Goal: Task Accomplishment & Management: Manage account settings

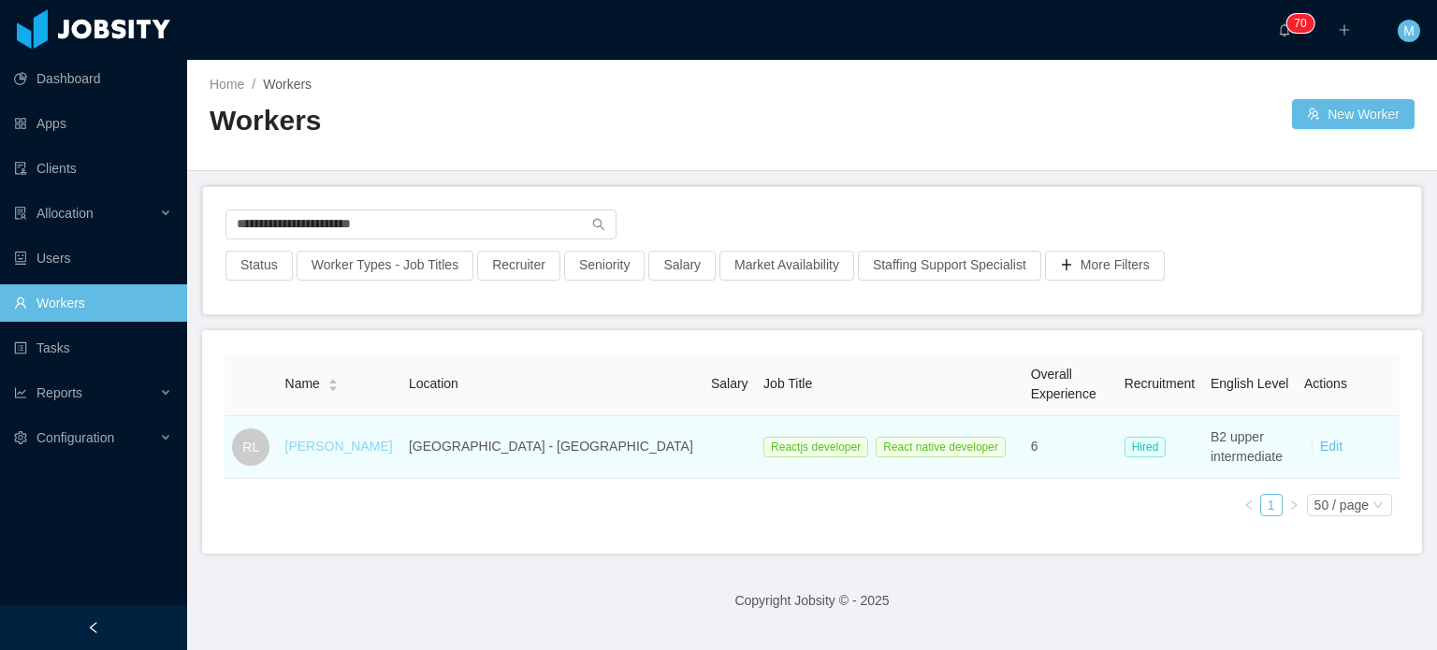
click at [365, 439] on link "Rodrigo Leão" at bounding box center [339, 446] width 108 height 15
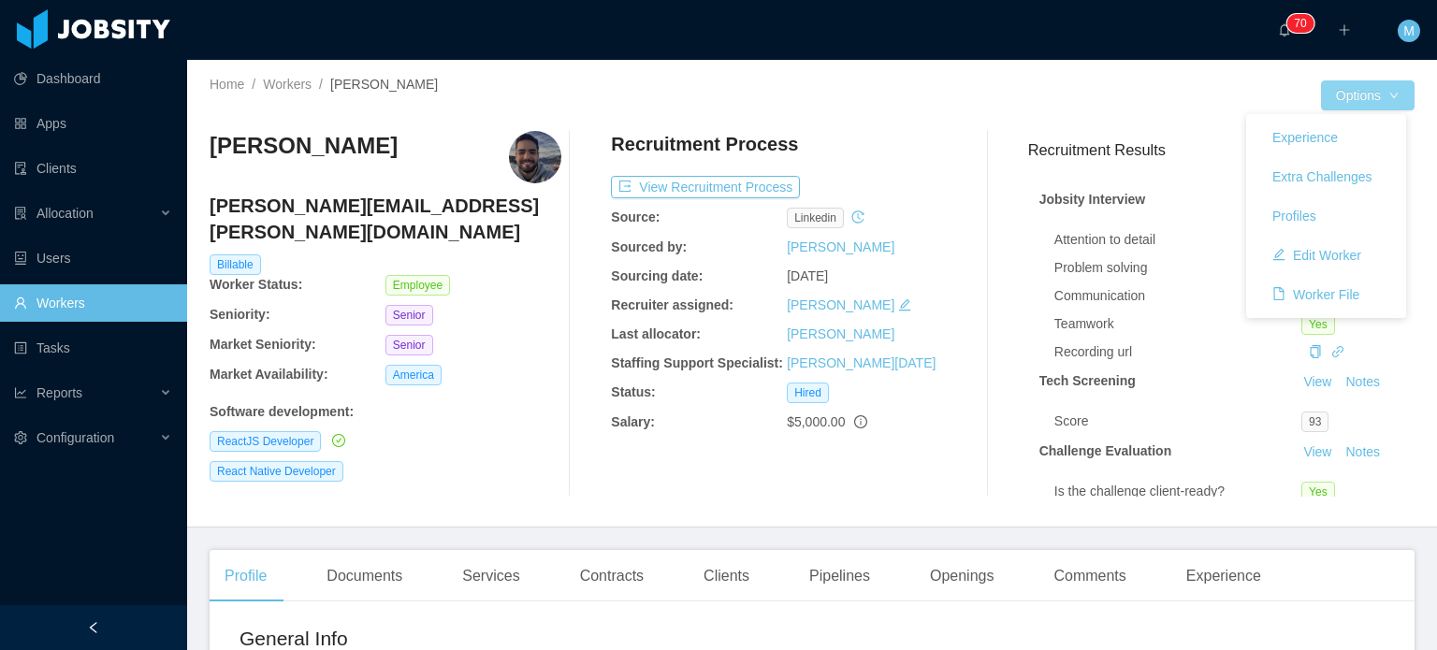
click at [1354, 95] on button "Options" at bounding box center [1368, 95] width 94 height 30
click at [1321, 255] on button "Edit Worker" at bounding box center [1317, 255] width 119 height 30
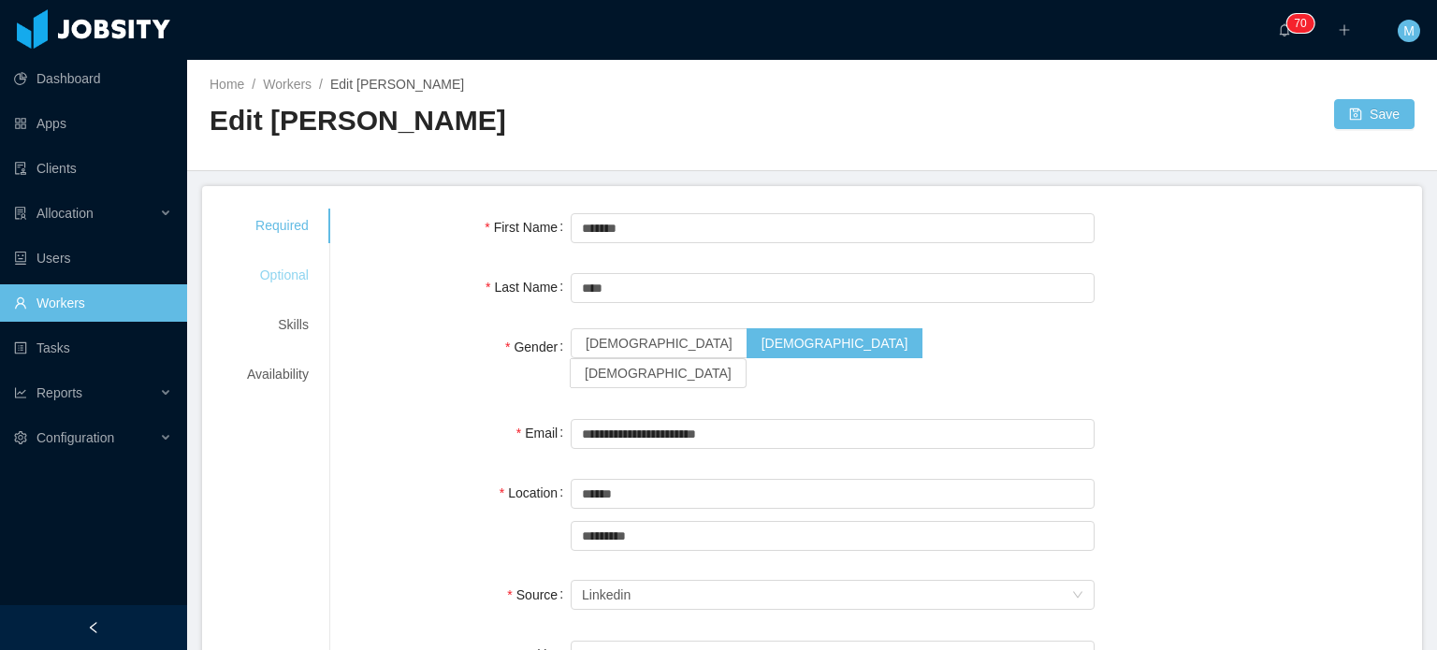
click at [291, 265] on div "Optional" at bounding box center [278, 275] width 107 height 35
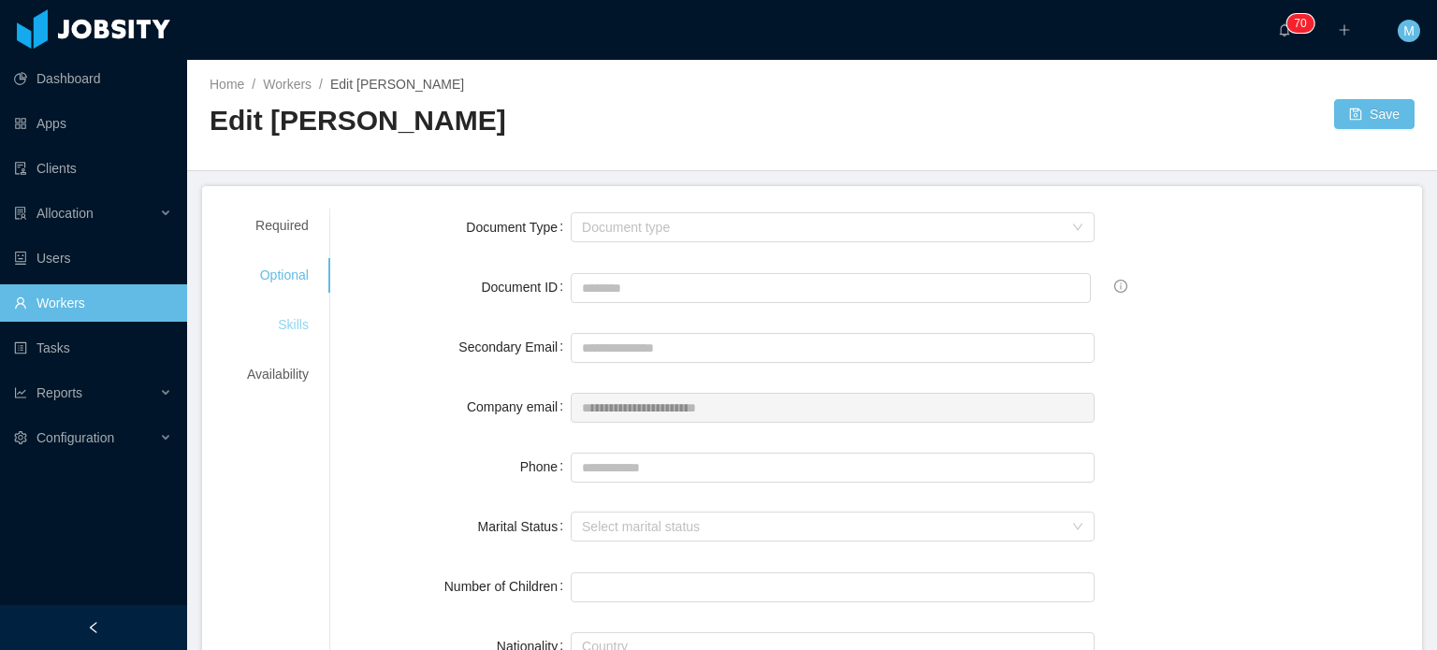
click at [320, 313] on div "Skills" at bounding box center [278, 325] width 107 height 35
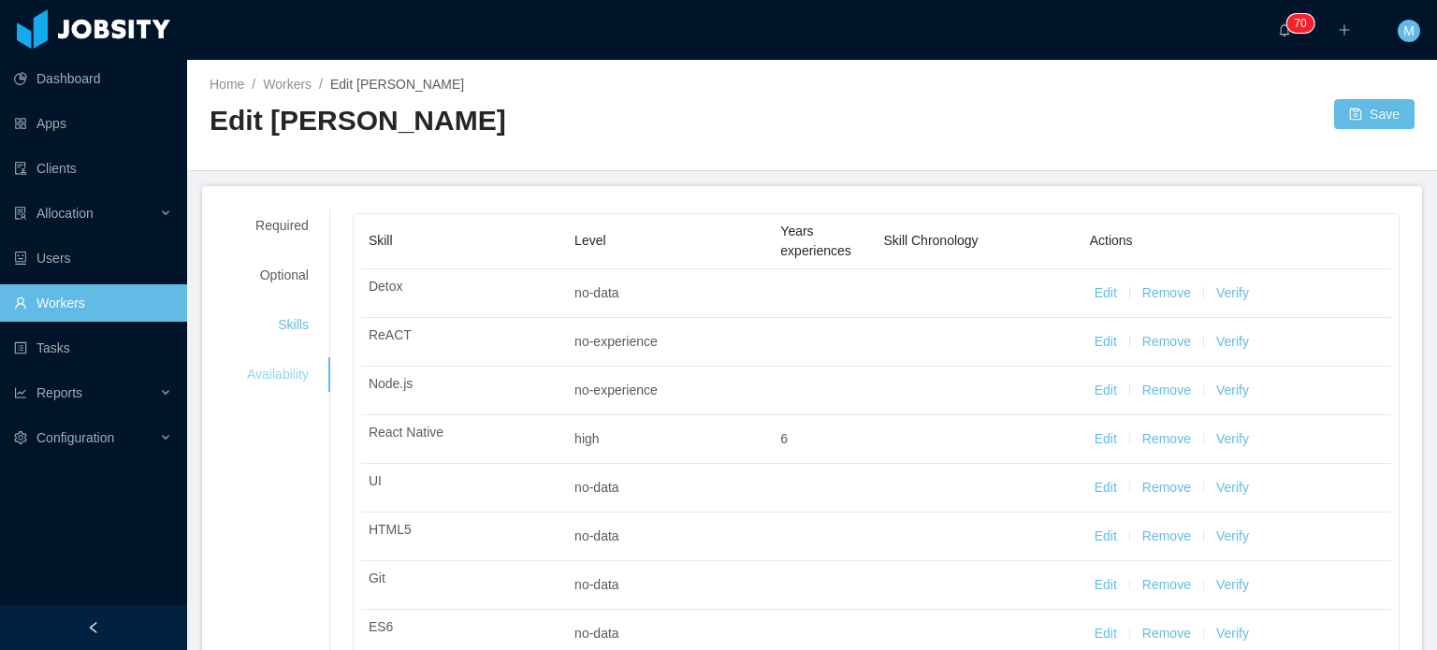
click at [298, 371] on div "Availability" at bounding box center [278, 374] width 107 height 35
click at [298, 384] on div "Availability" at bounding box center [278, 374] width 107 height 35
click at [294, 226] on div "Required" at bounding box center [278, 226] width 107 height 35
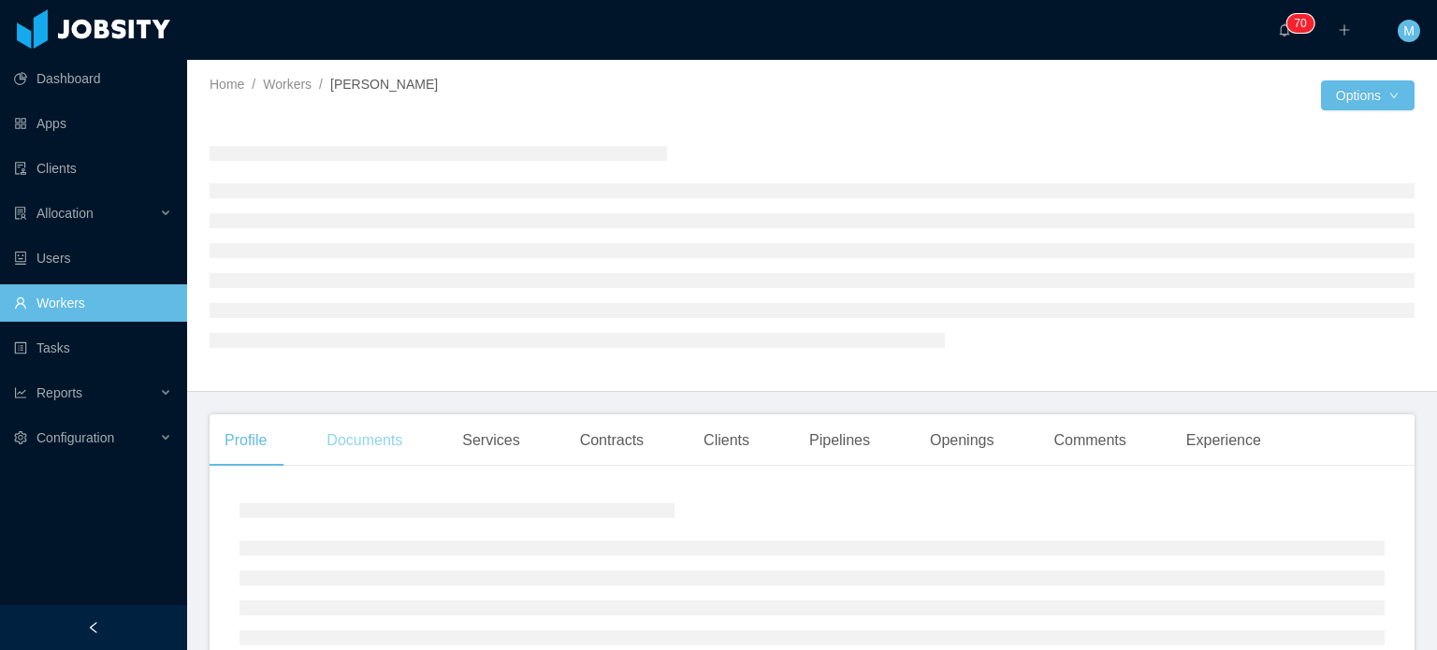
click at [316, 419] on div "Documents" at bounding box center [365, 441] width 106 height 52
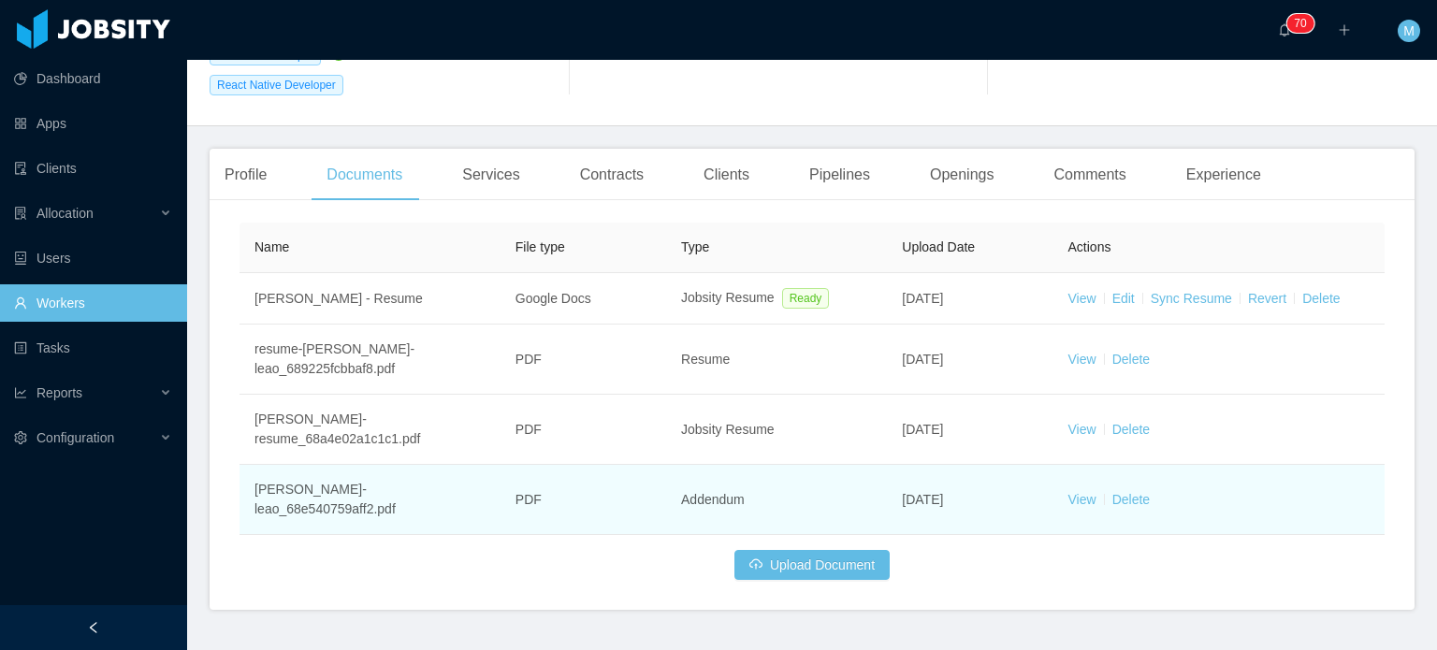
scroll to position [388, 0]
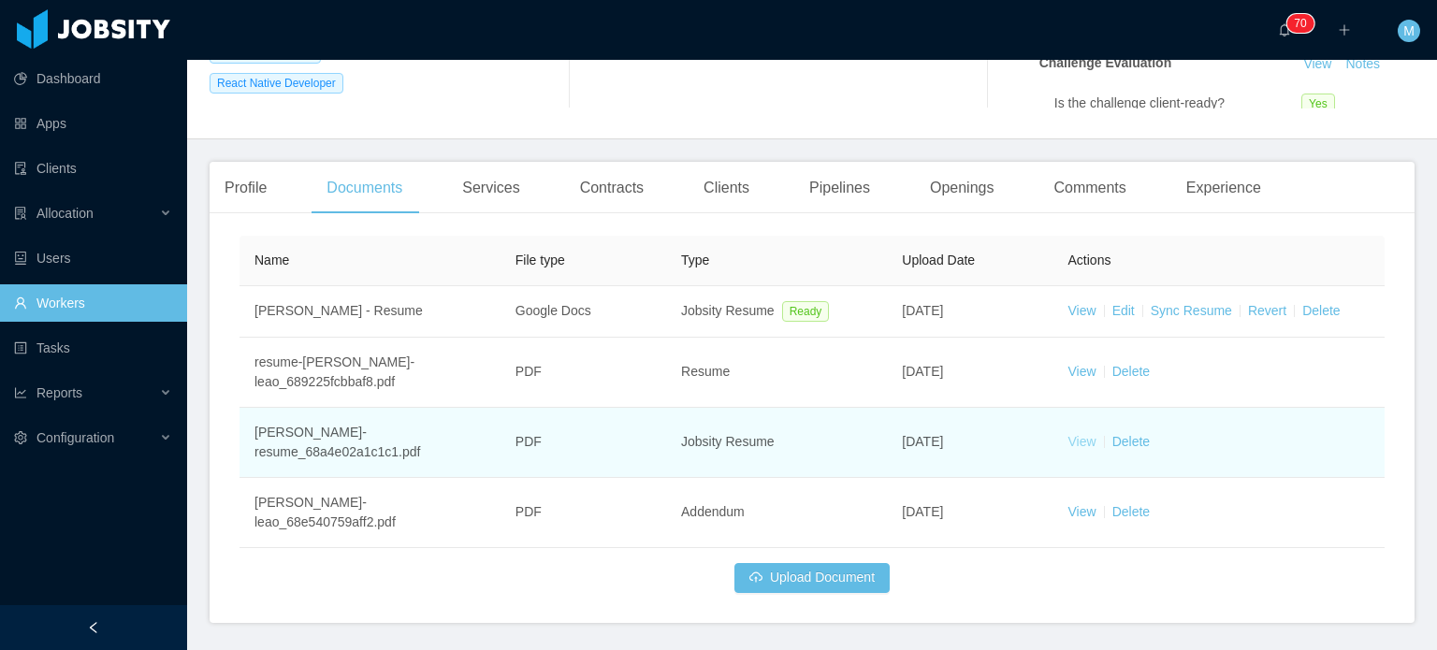
click at [1069, 438] on link "View" at bounding box center [1083, 441] width 28 height 15
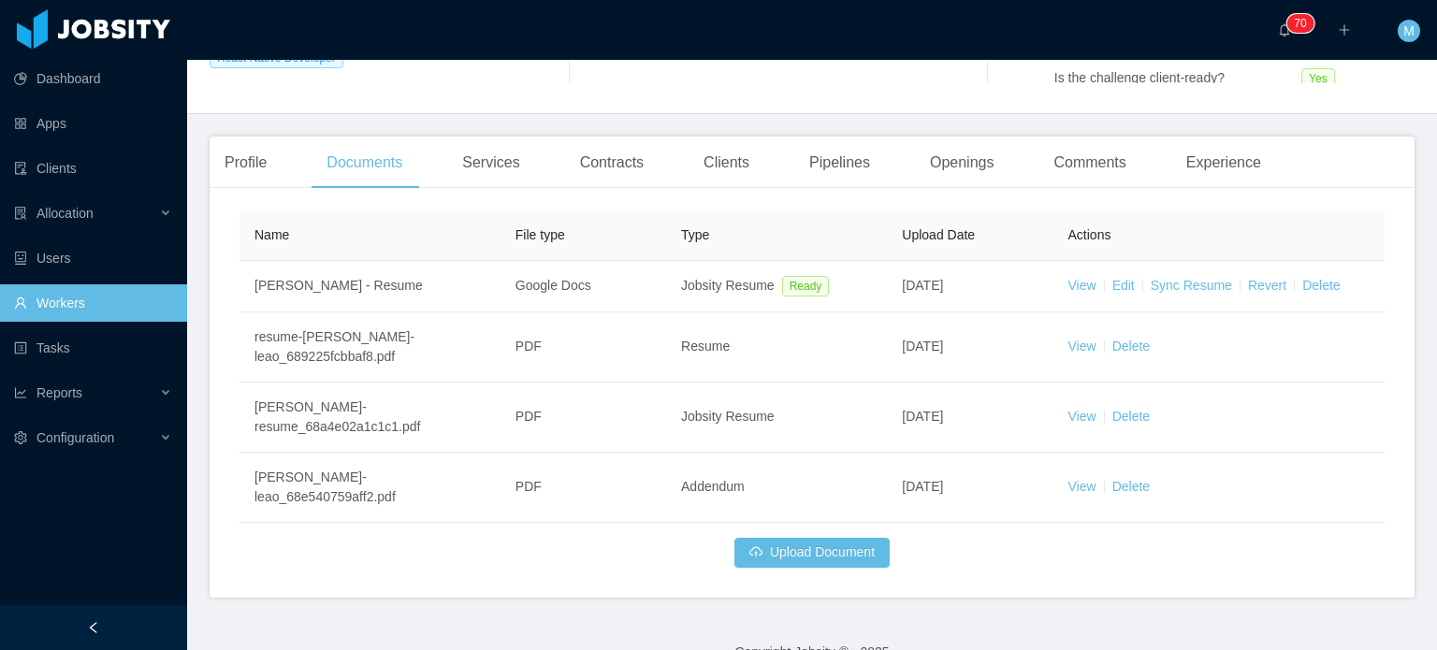
scroll to position [427, 0]
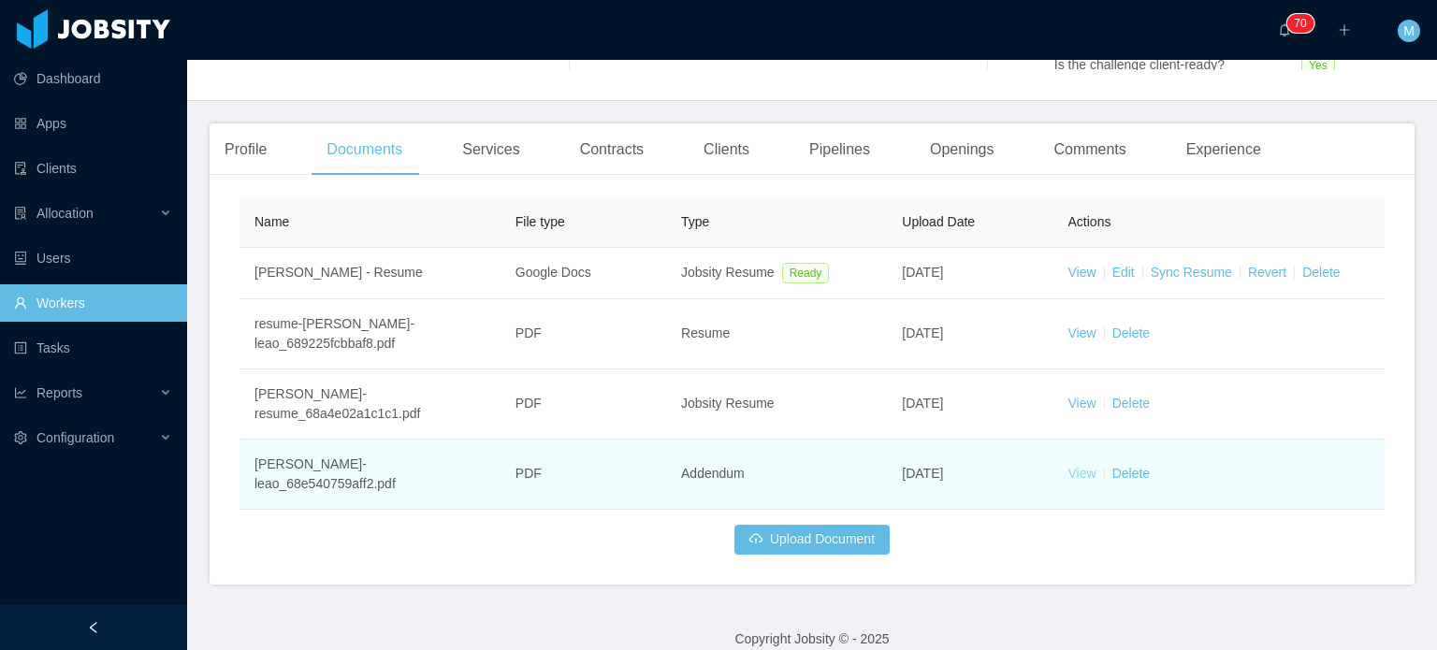
click at [1074, 466] on link "View" at bounding box center [1083, 473] width 28 height 15
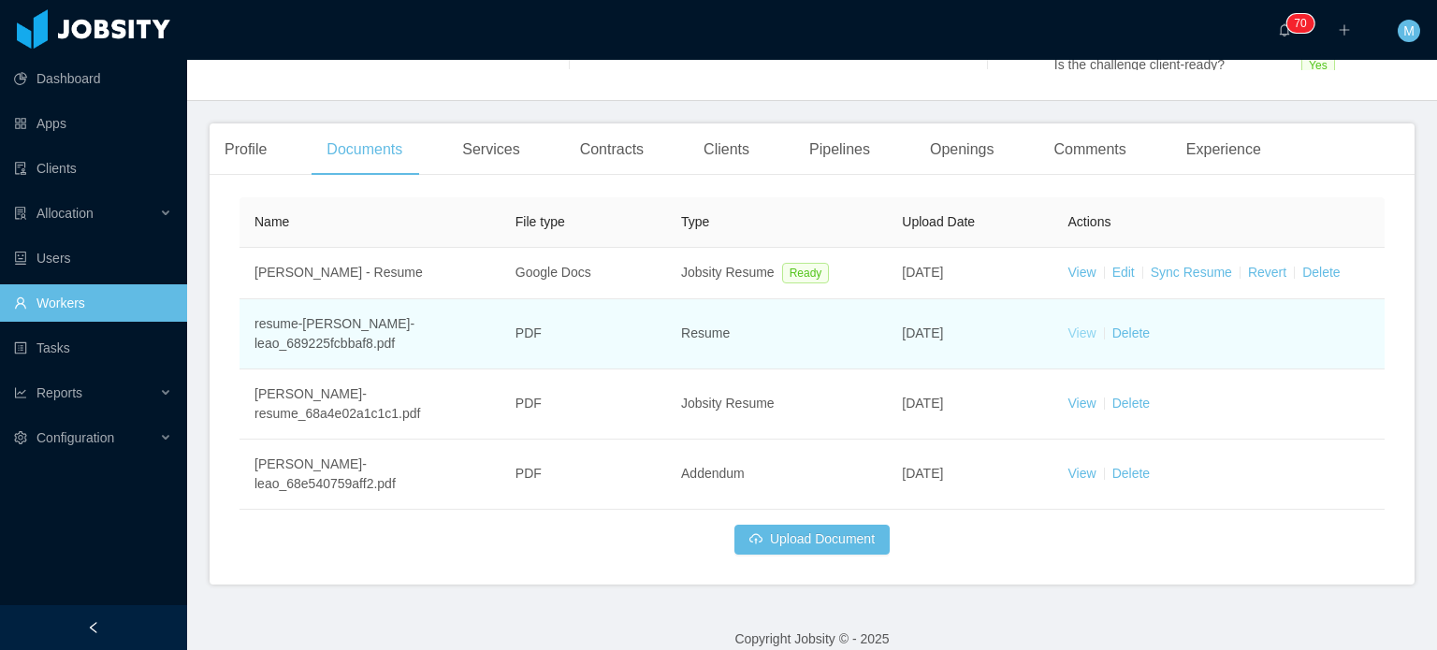
click at [1078, 333] on link "View" at bounding box center [1083, 333] width 28 height 15
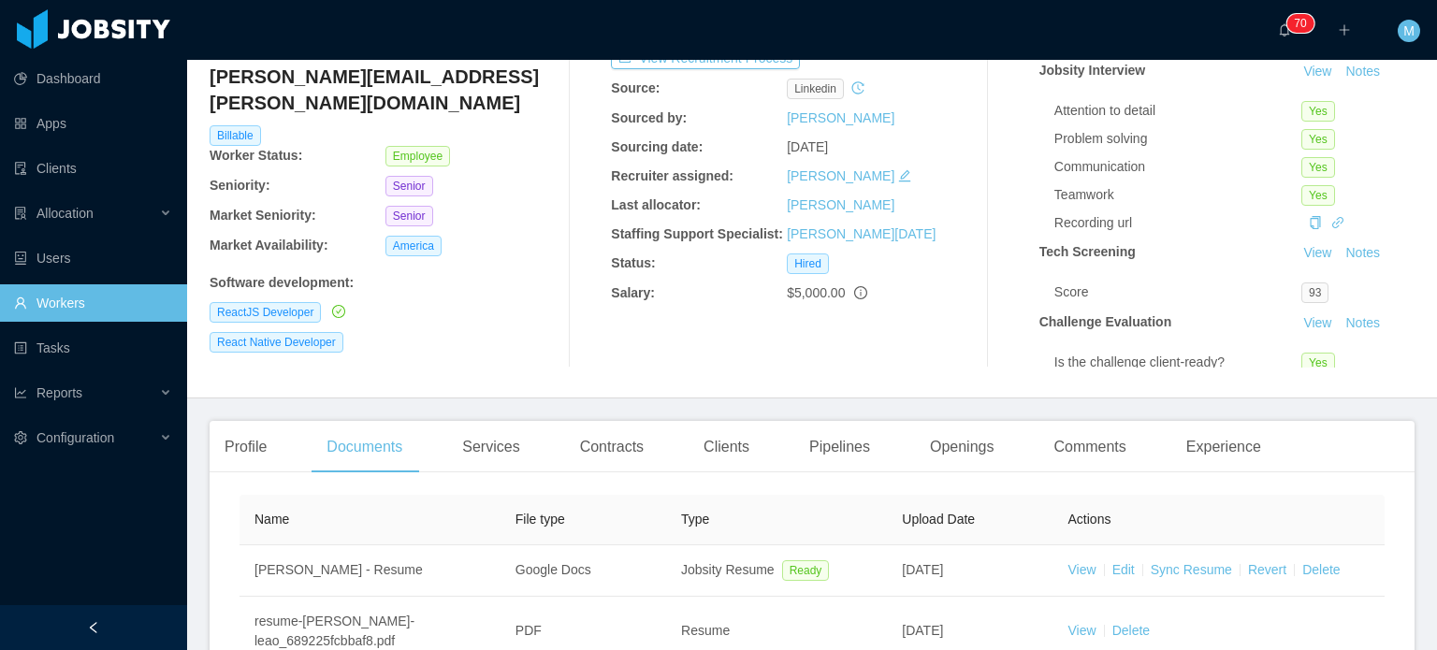
scroll to position [0, 0]
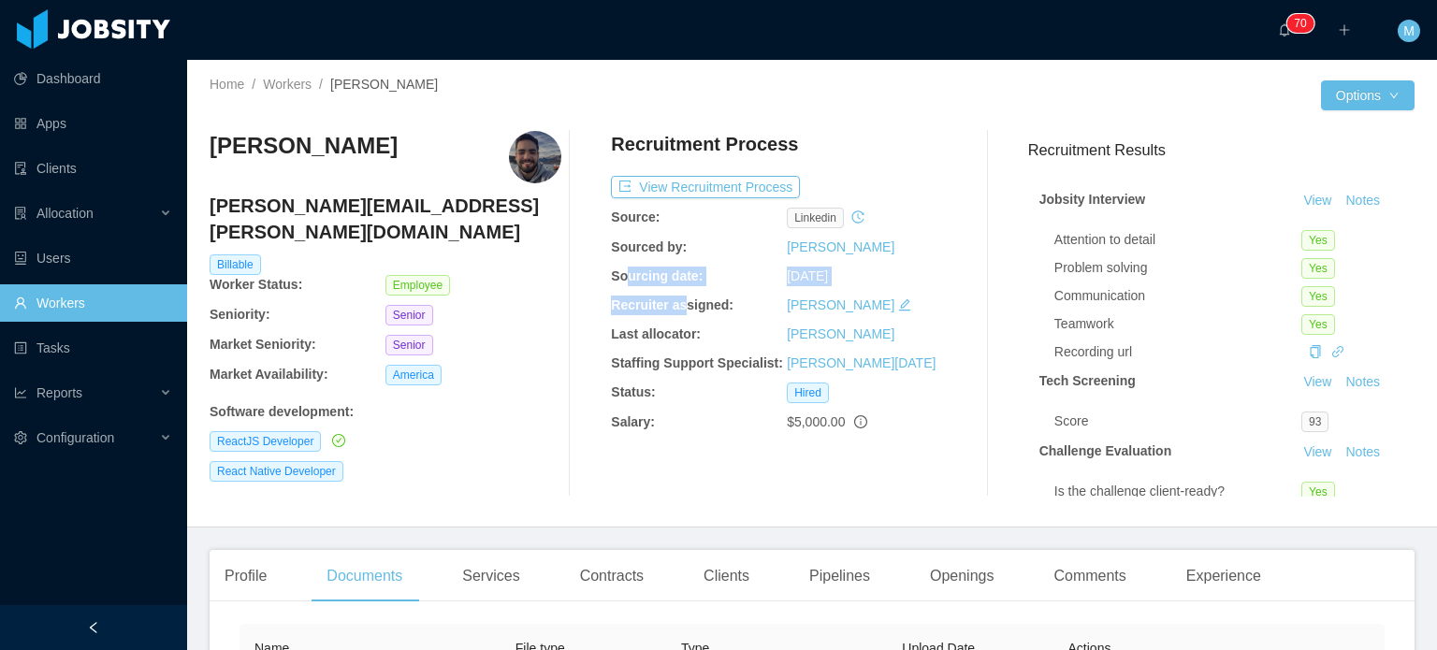
drag, startPoint x: 625, startPoint y: 278, endPoint x: 677, endPoint y: 313, distance: 62.0
click at [677, 313] on div "Recruitment Process View Recruitment Process Source: linkedin Sourced by: Marti…" at bounding box center [787, 314] width 352 height 366
click at [677, 313] on b "Recruiter assigned:" at bounding box center [672, 305] width 123 height 15
drag, startPoint x: 612, startPoint y: 234, endPoint x: 672, endPoint y: 313, distance: 98.8
click at [671, 312] on div "Recruitment Process View Recruitment Process Source: linkedin Sourced by: Marti…" at bounding box center [787, 314] width 352 height 366
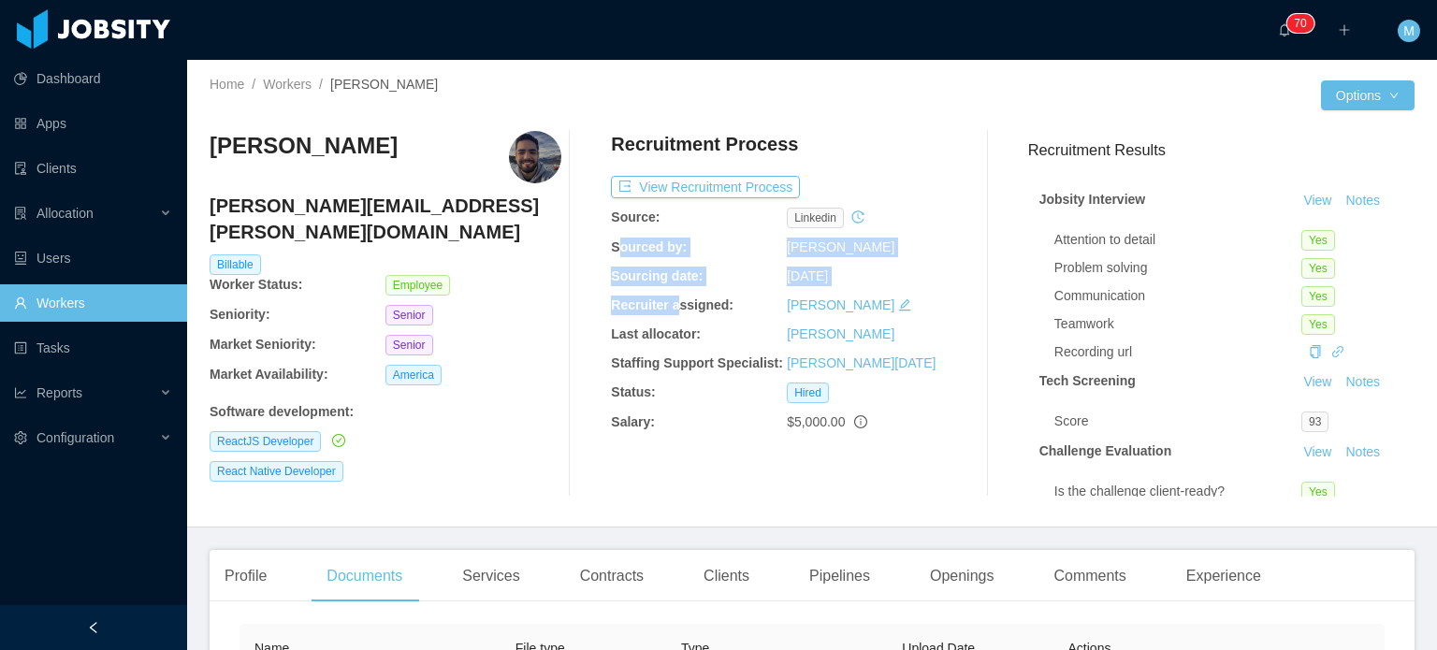
click at [672, 313] on b "Recruiter assigned:" at bounding box center [672, 305] width 123 height 15
drag, startPoint x: 632, startPoint y: 260, endPoint x: 673, endPoint y: 332, distance: 83.0
click at [673, 332] on div "Recruitment Process View Recruitment Process Source: linkedin Sourced by: Marti…" at bounding box center [787, 314] width 352 height 366
click at [673, 332] on b "Last allocator:" at bounding box center [656, 334] width 90 height 15
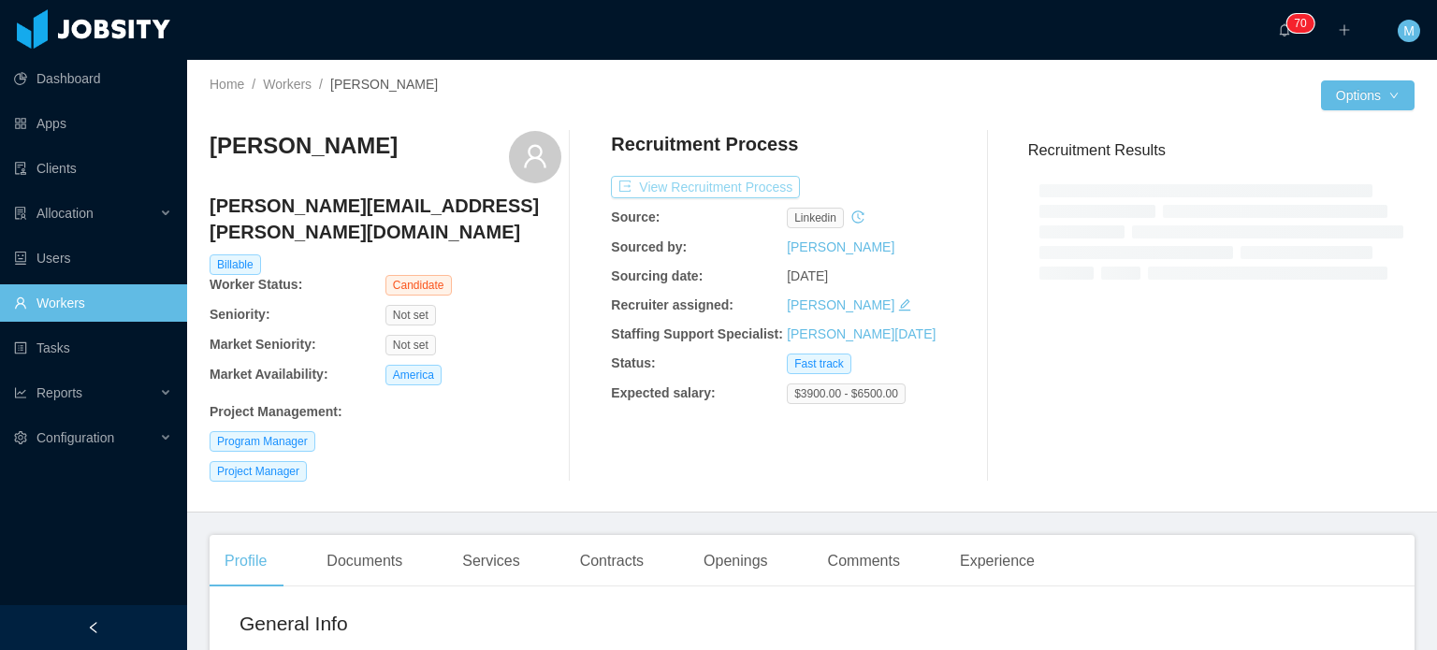
click at [716, 197] on button "View Recruitment Process" at bounding box center [705, 187] width 189 height 22
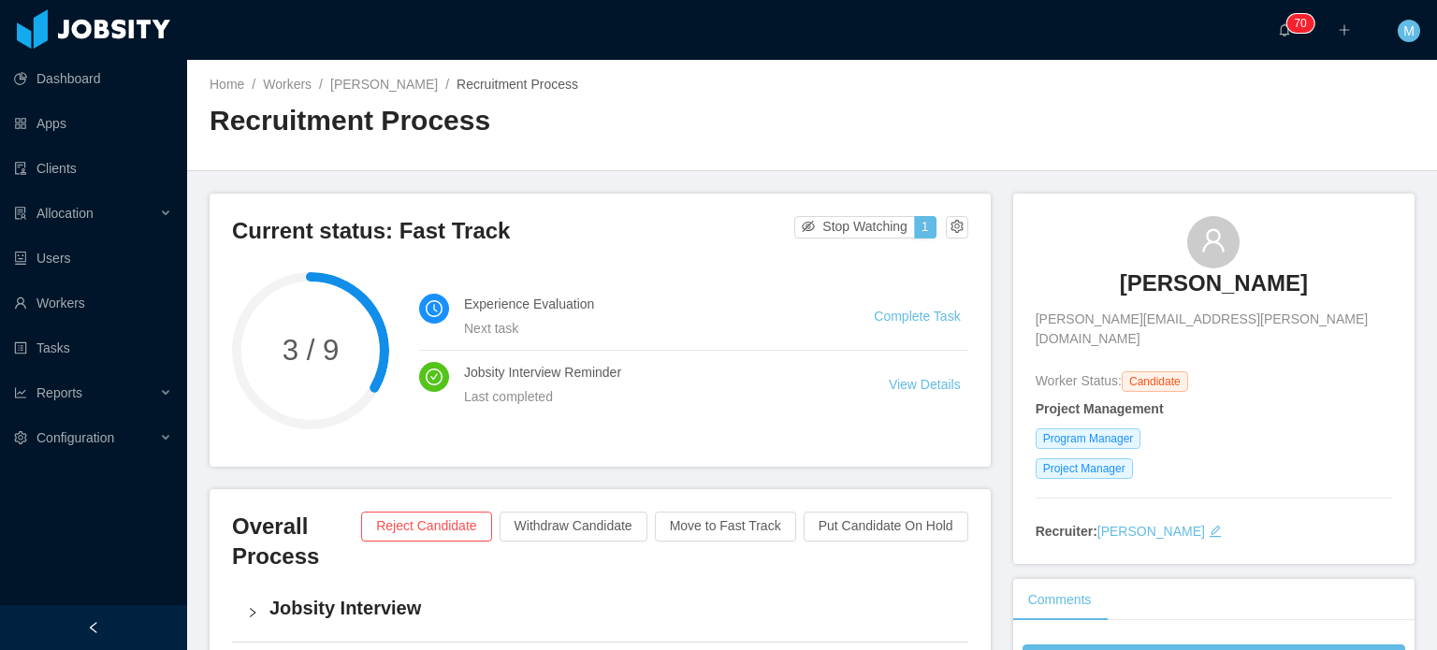
click at [915, 325] on li "Complete Task" at bounding box center [921, 316] width 94 height 21
click at [913, 317] on link "Complete Task" at bounding box center [917, 316] width 86 height 15
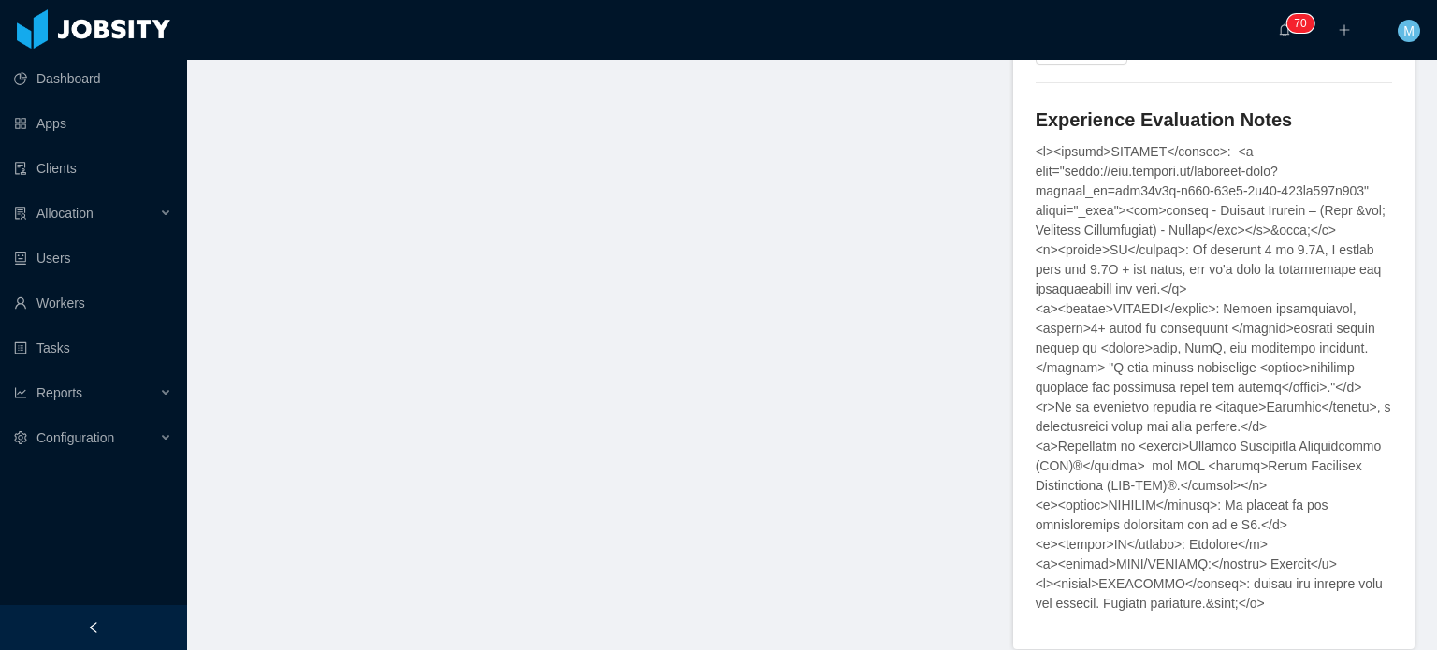
scroll to position [749, 0]
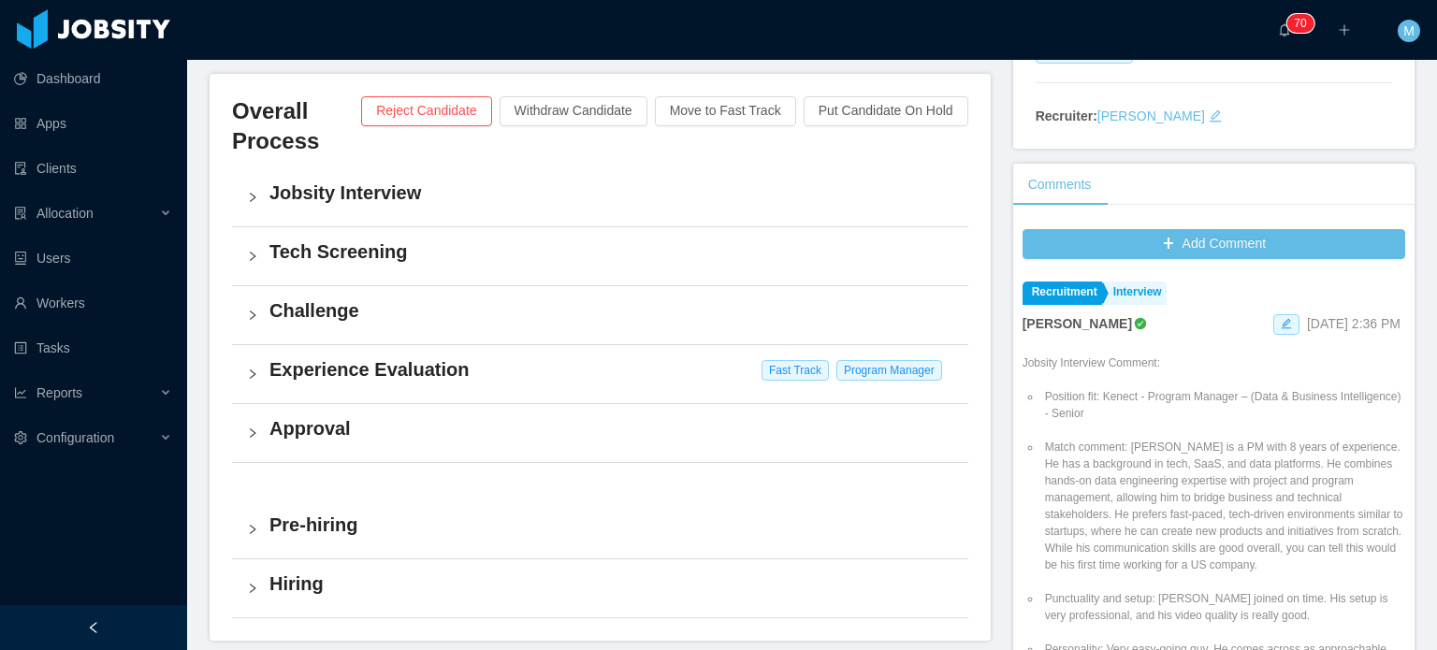
scroll to position [383, 0]
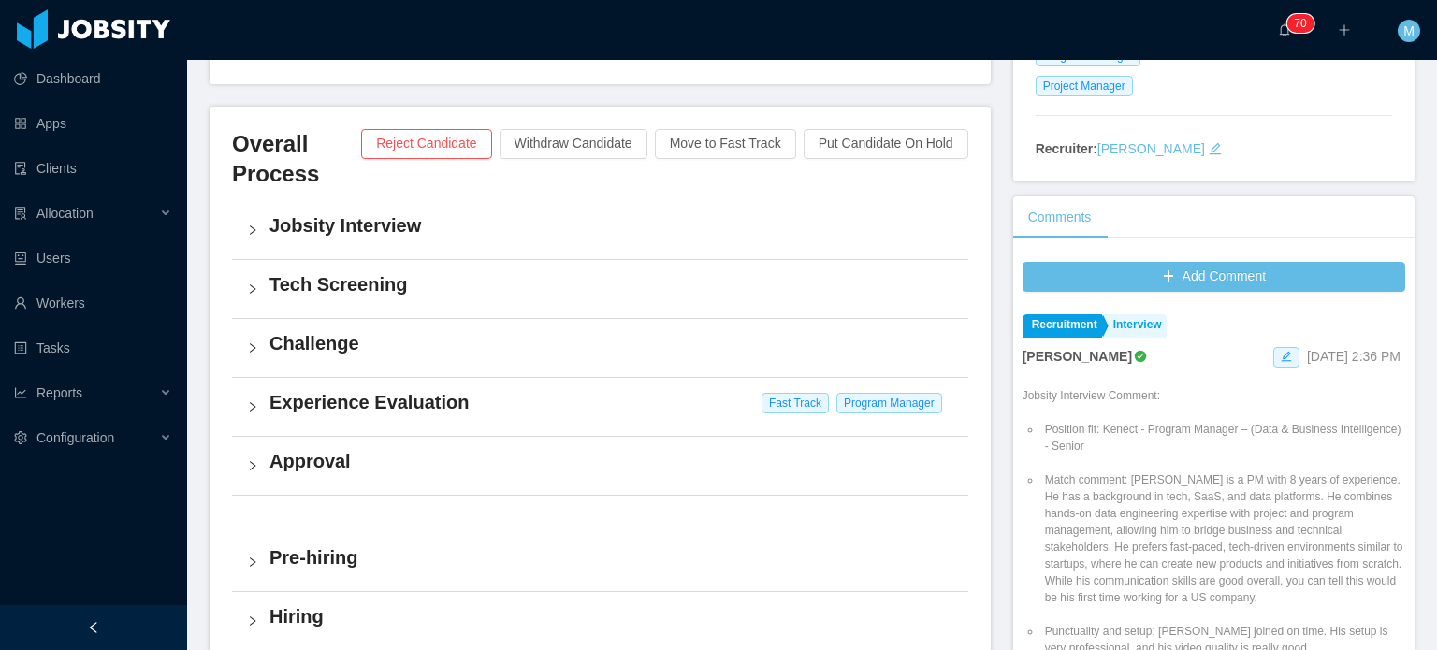
click at [307, 401] on h4 "Experience Evaluation" at bounding box center [611, 402] width 684 height 26
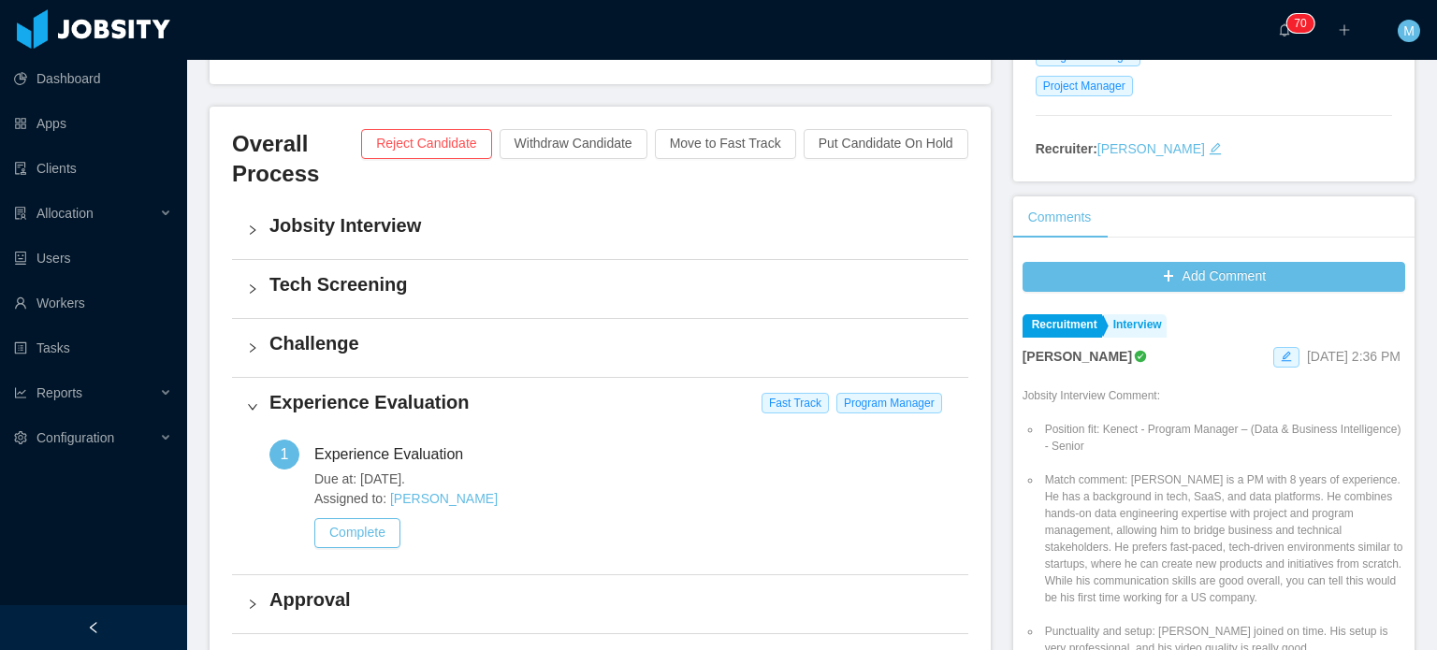
click at [305, 401] on h4 "Experience Evaluation" at bounding box center [611, 402] width 684 height 26
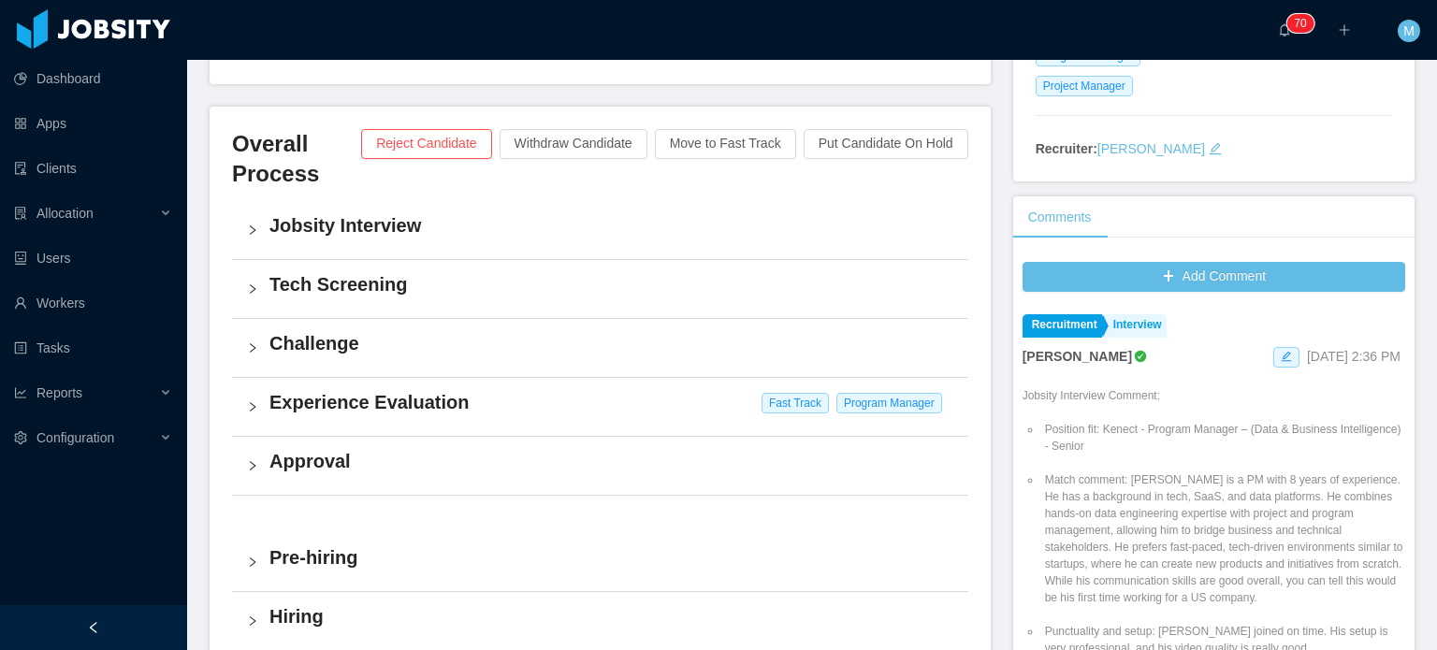
click at [268, 334] on div "Challenge" at bounding box center [600, 348] width 736 height 58
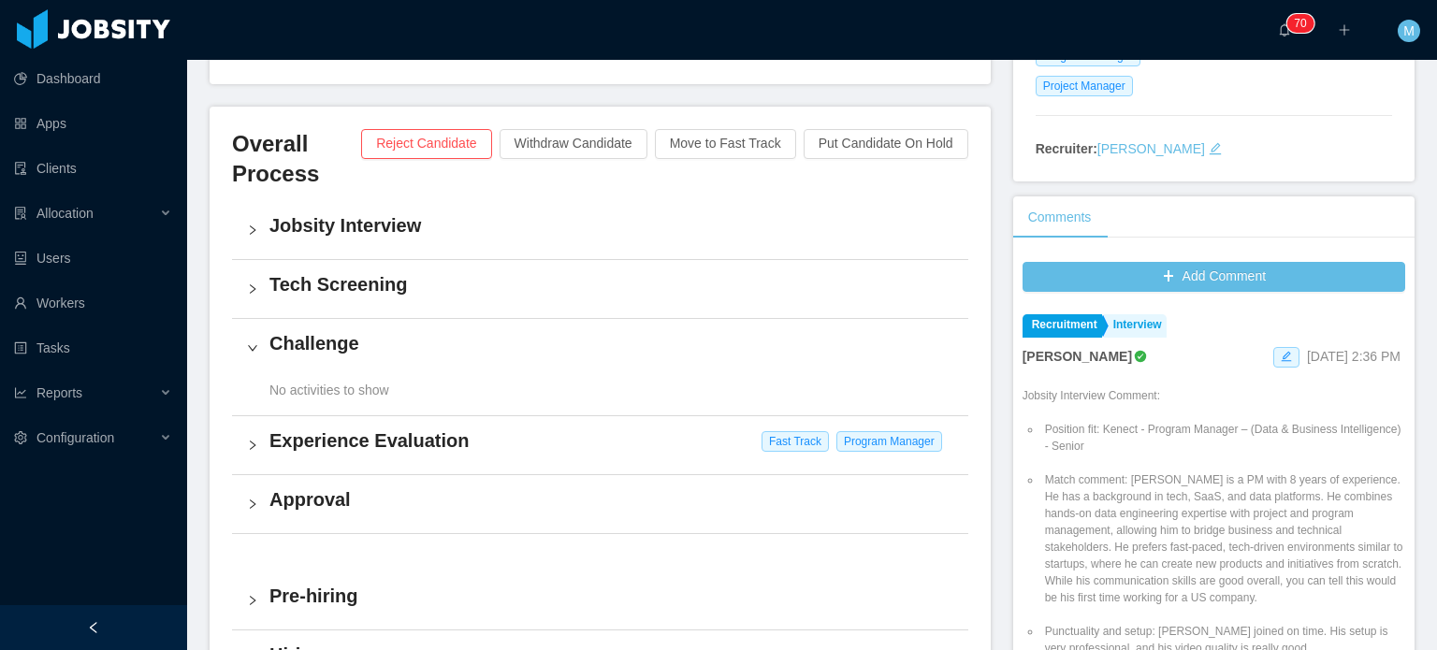
click at [268, 334] on div "Challenge" at bounding box center [600, 348] width 736 height 58
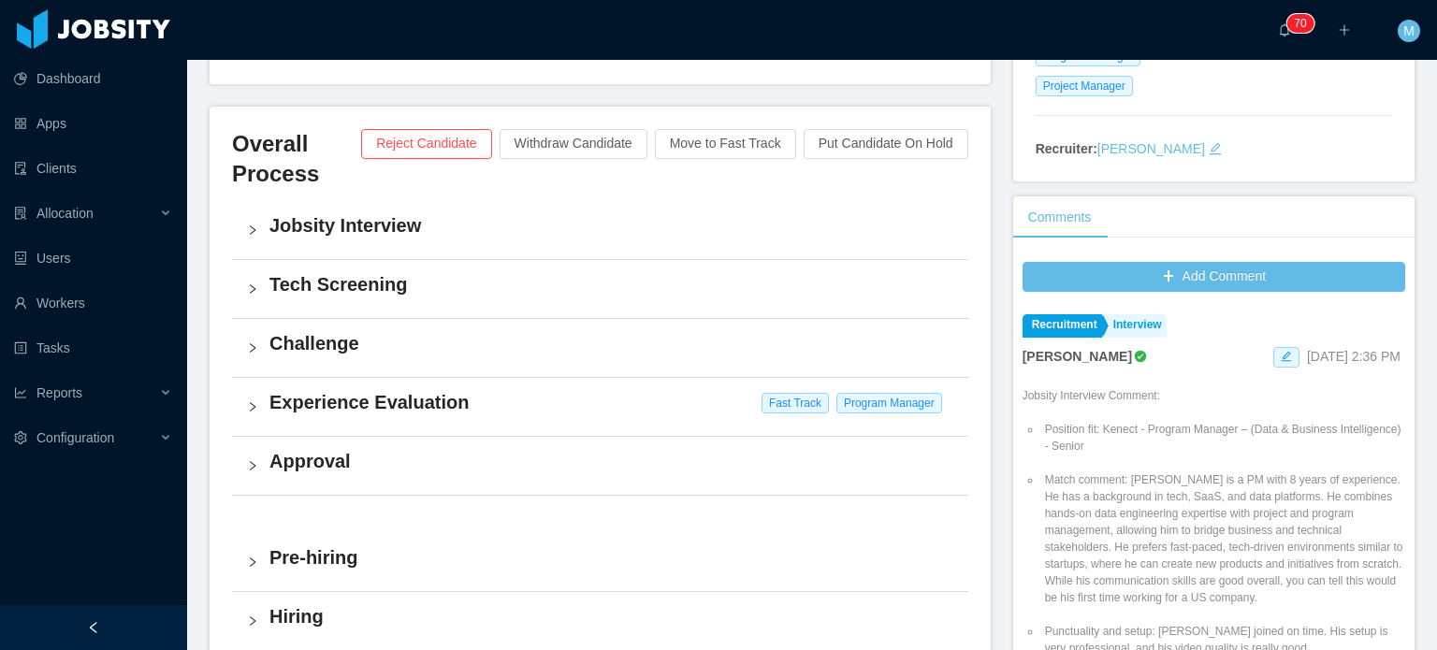
click at [325, 299] on div "Tech Screening" at bounding box center [600, 289] width 736 height 58
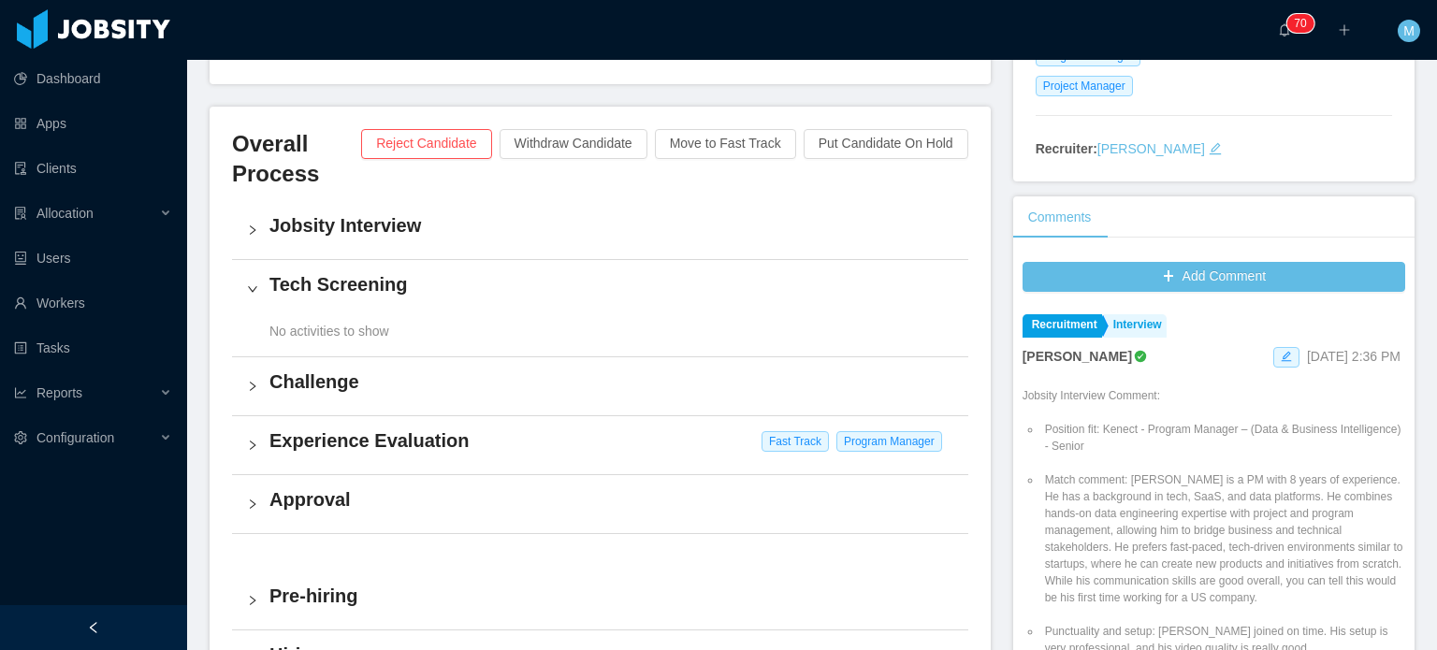
click at [337, 295] on h4 "Tech Screening" at bounding box center [611, 284] width 684 height 26
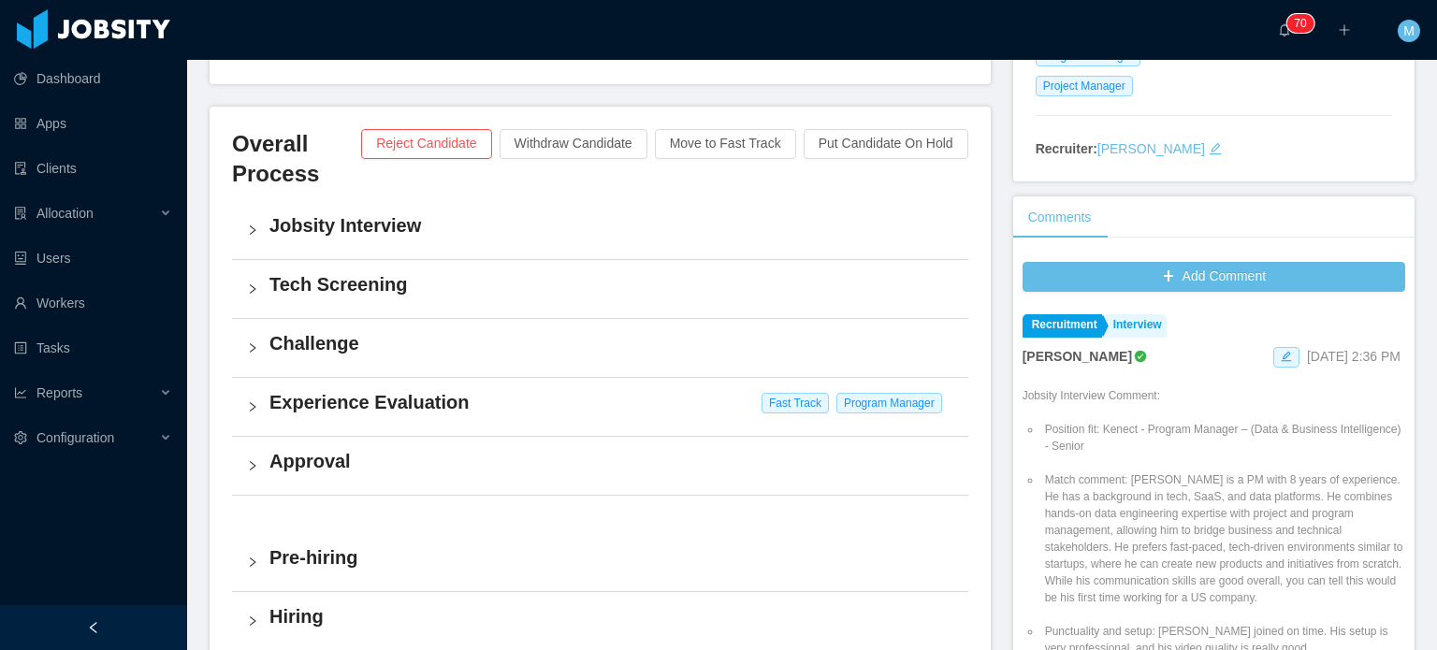
click at [386, 216] on h4 "Jobsity Interview" at bounding box center [611, 225] width 684 height 26
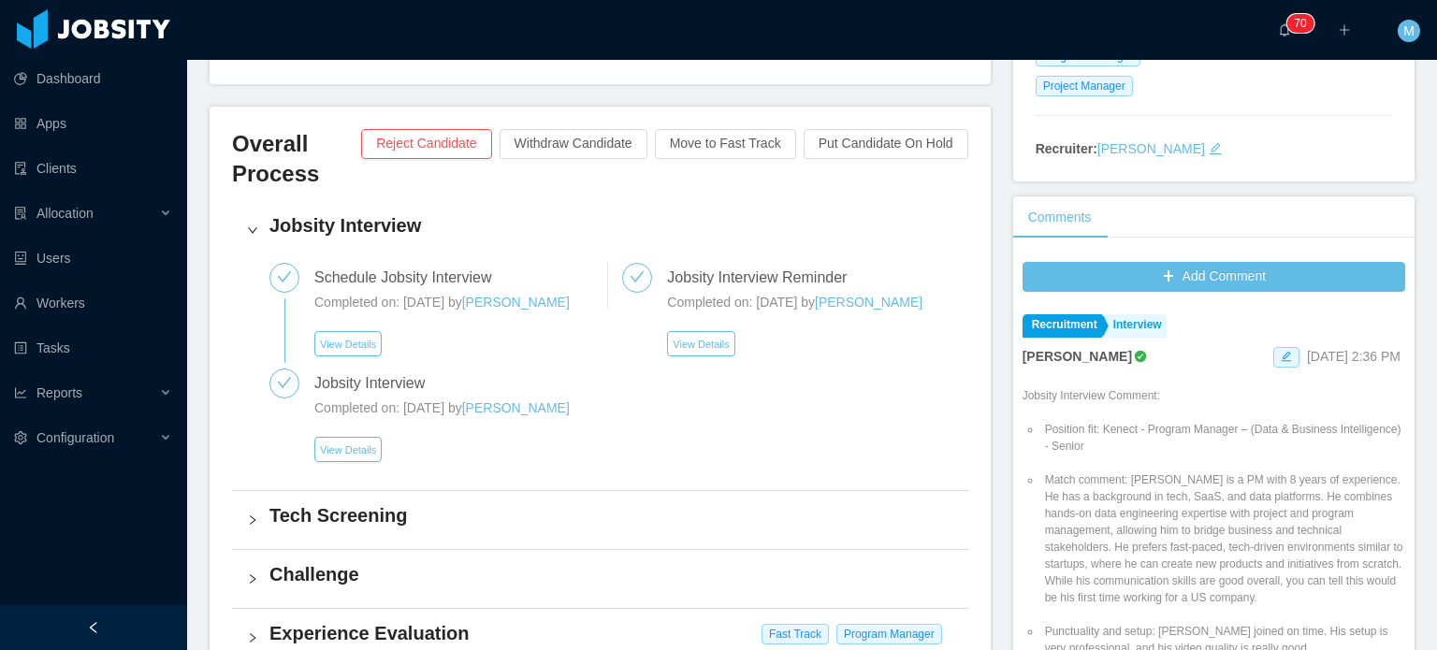
click at [386, 216] on h4 "Jobsity Interview" at bounding box center [611, 225] width 684 height 26
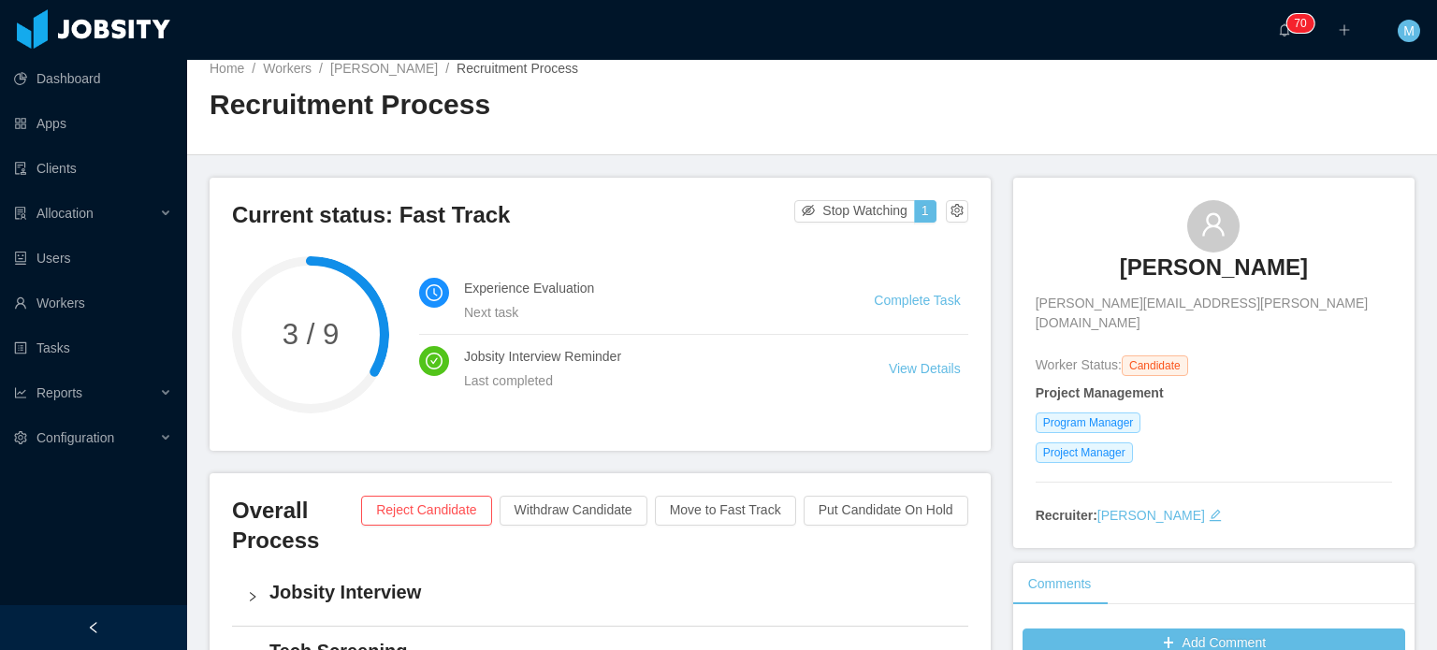
scroll to position [0, 0]
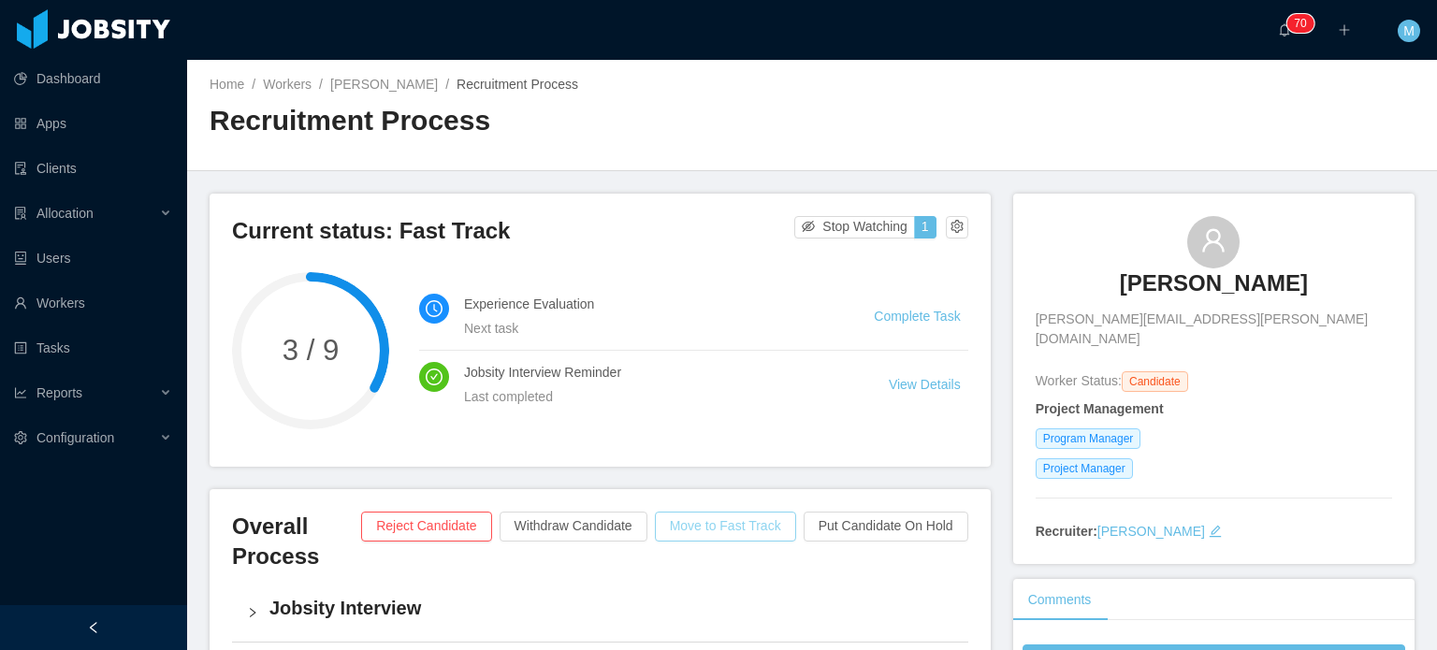
click at [695, 519] on button "Move to Fast Track" at bounding box center [725, 527] width 141 height 30
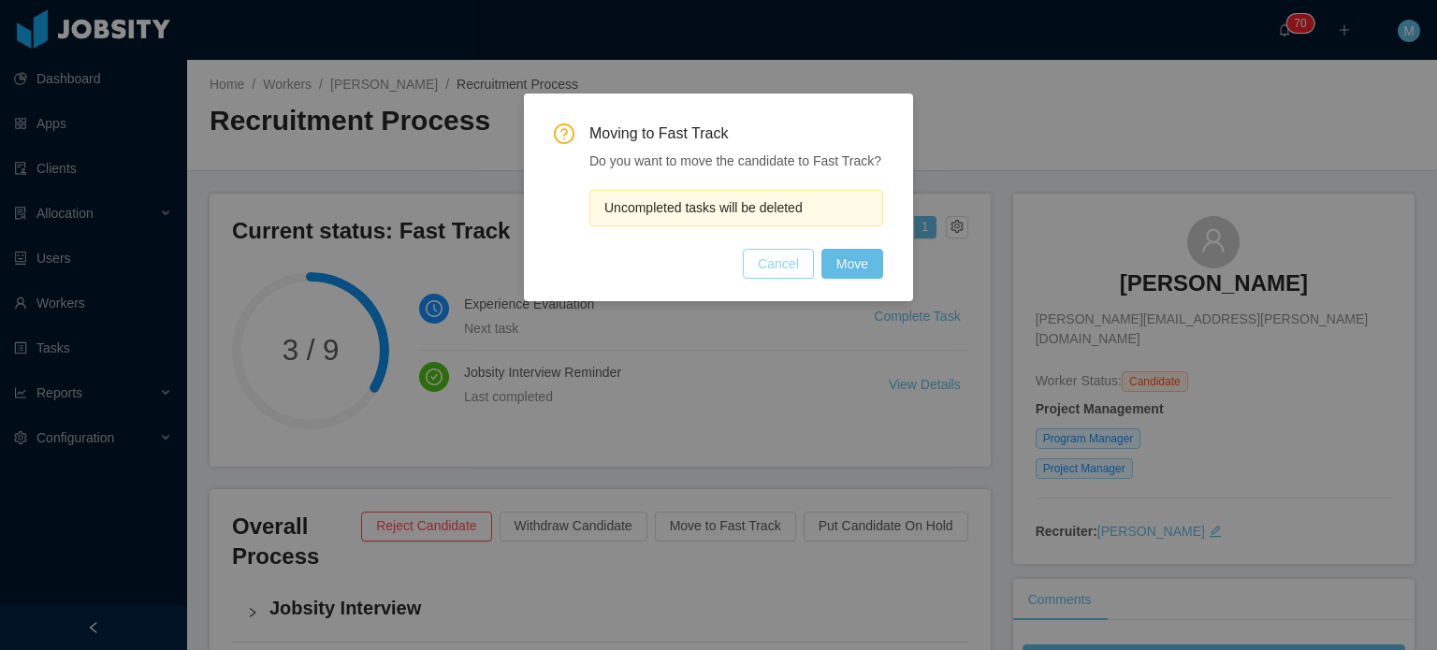
click at [780, 275] on button "Cancel" at bounding box center [778, 264] width 71 height 30
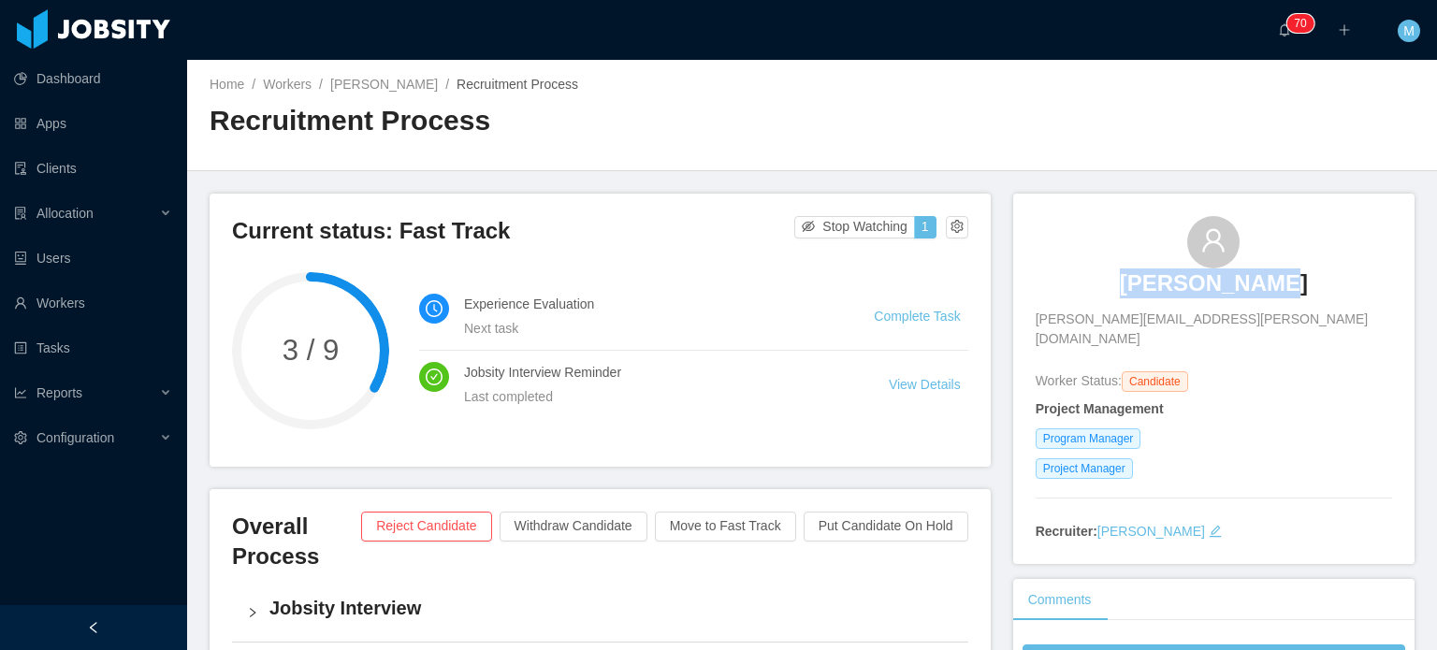
drag, startPoint x: 1129, startPoint y: 285, endPoint x: 1293, endPoint y: 284, distance: 163.8
click at [1293, 284] on div "Luan Azevedo luan.azevedo@outlook.com.br" at bounding box center [1214, 282] width 357 height 133
copy h3 "Luan Azevedo"
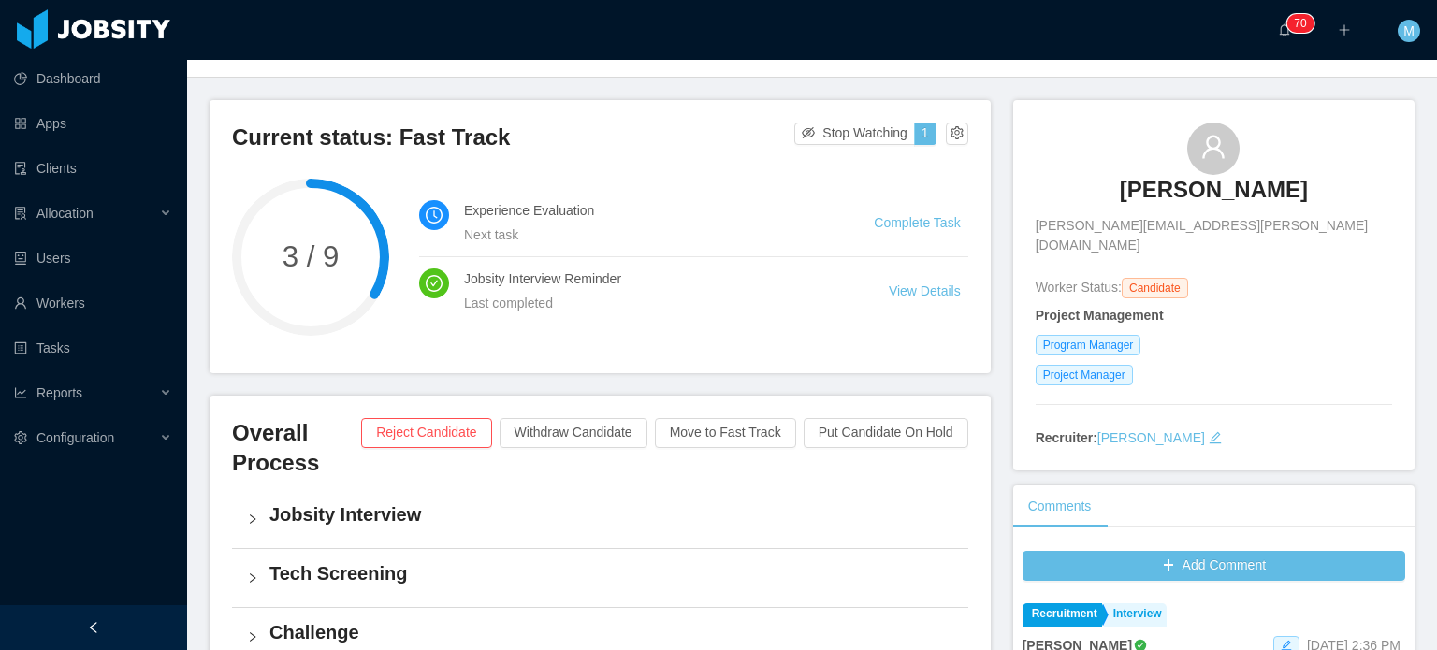
click at [760, 152] on h3 "Current status: Fast Track" at bounding box center [513, 138] width 562 height 30
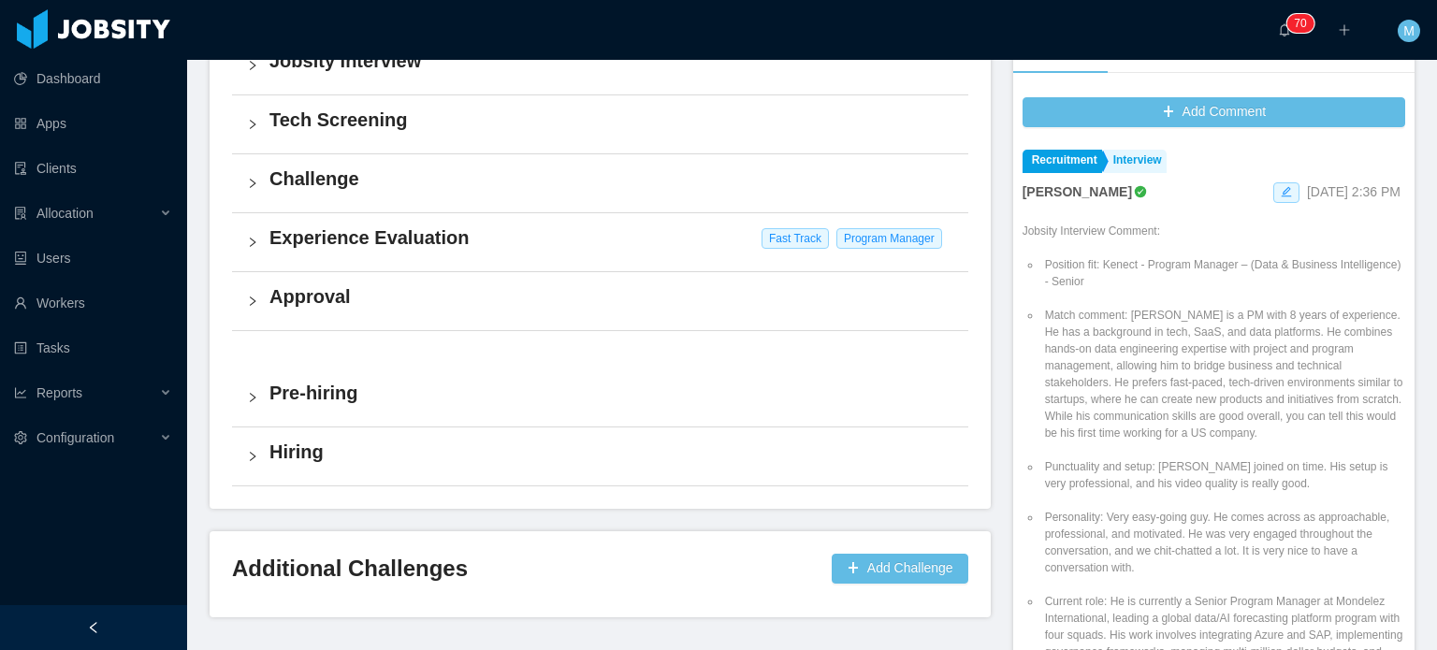
scroll to position [561, 0]
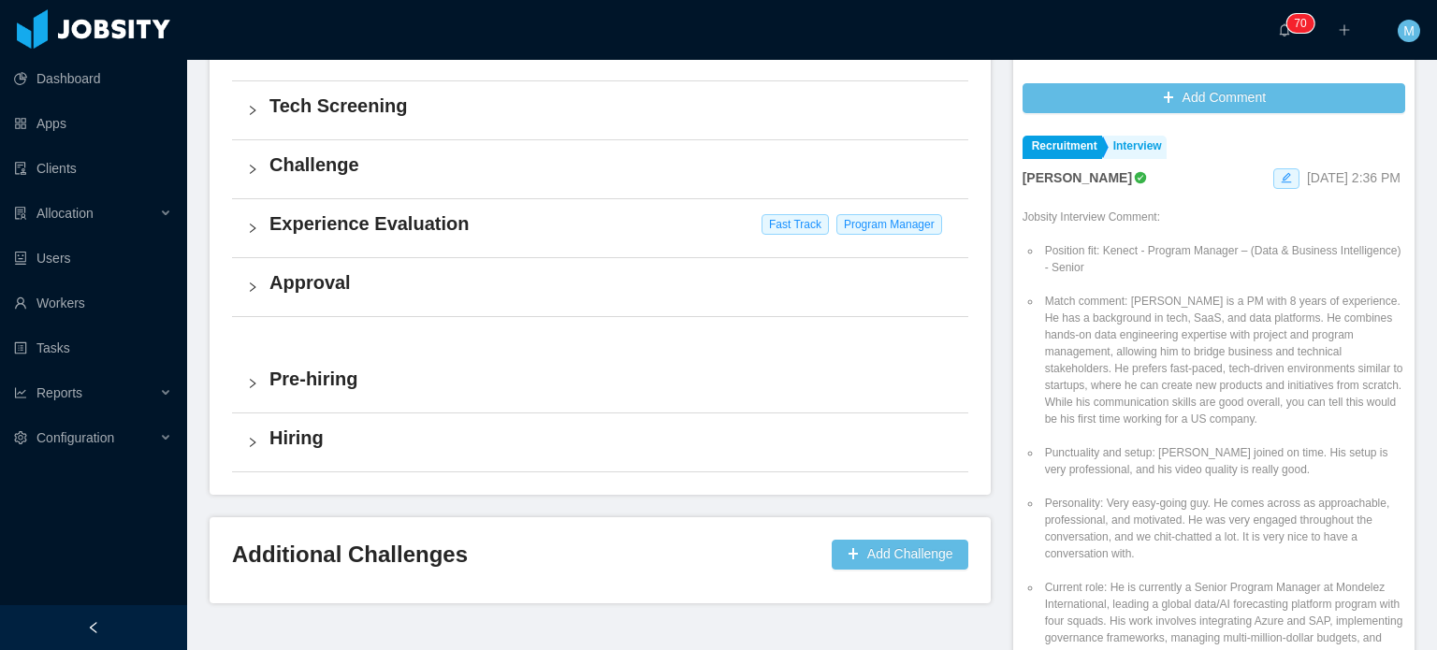
click at [257, 212] on div "Experience Evaluation Fast Track Program Manager" at bounding box center [600, 228] width 736 height 58
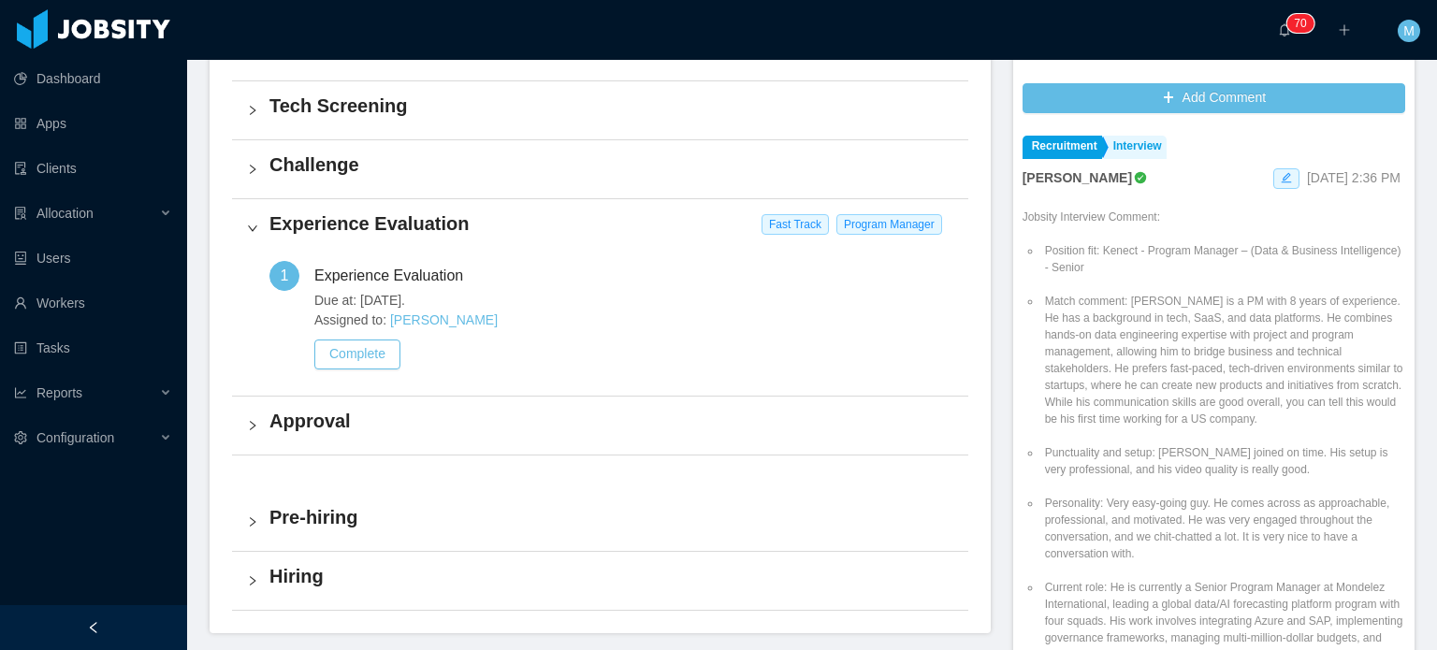
click at [258, 216] on div "Experience Evaluation Fast Track Program Manager" at bounding box center [600, 228] width 736 height 58
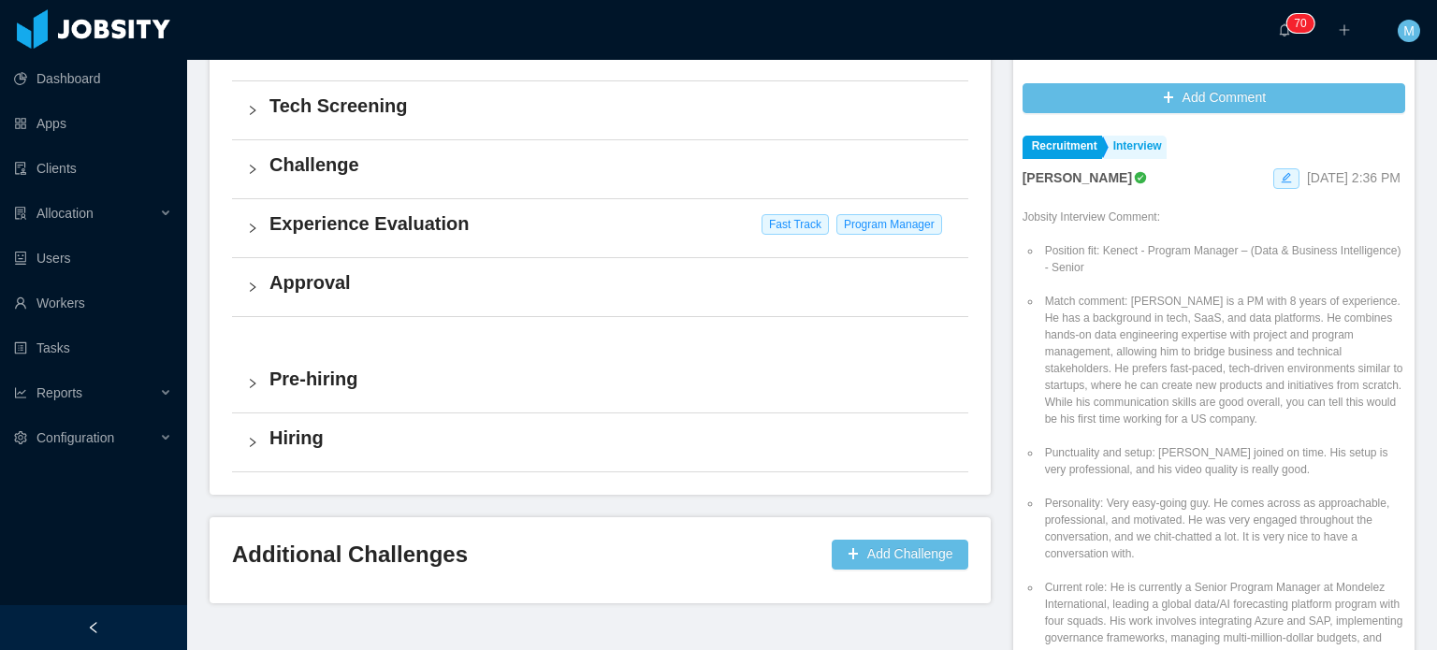
click at [838, 213] on div "Fast Track Program Manager" at bounding box center [856, 224] width 188 height 22
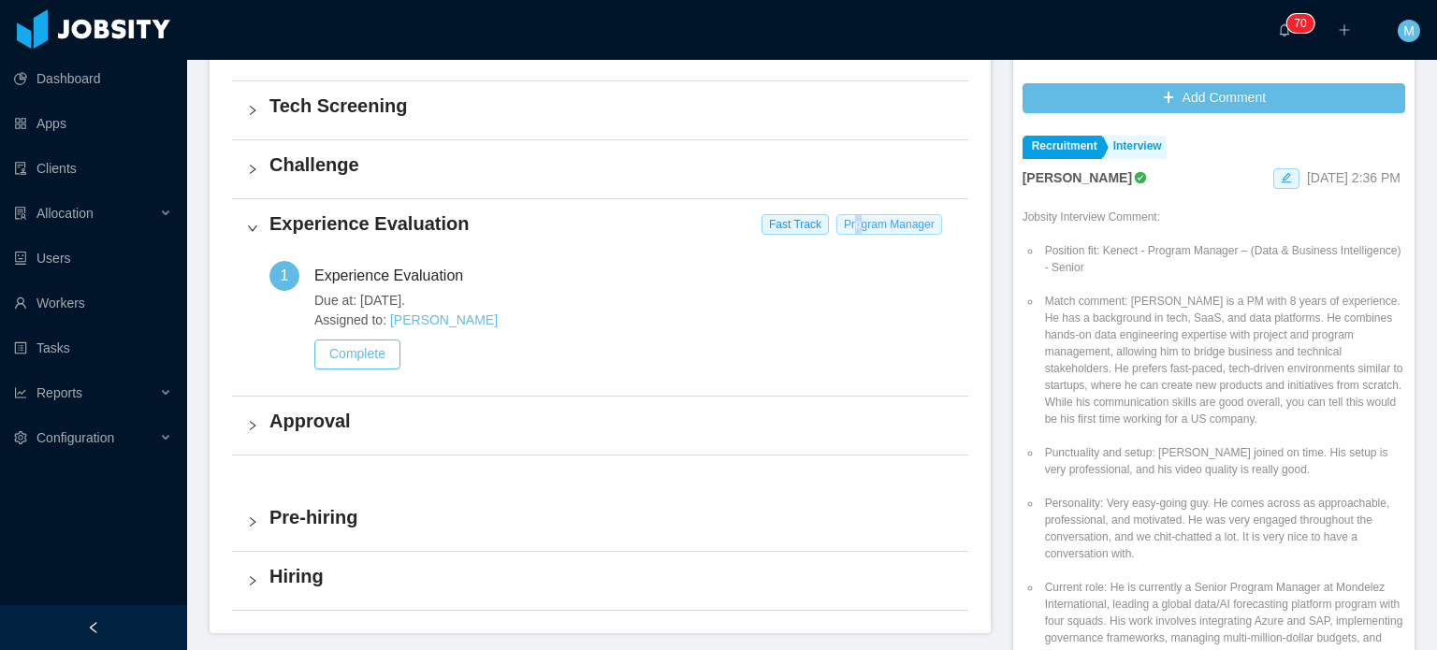
click at [853, 224] on span "Program Manager" at bounding box center [890, 224] width 106 height 21
click at [860, 225] on span "Program Manager" at bounding box center [890, 224] width 106 height 21
click at [766, 225] on span "Fast Track" at bounding box center [795, 224] width 67 height 21
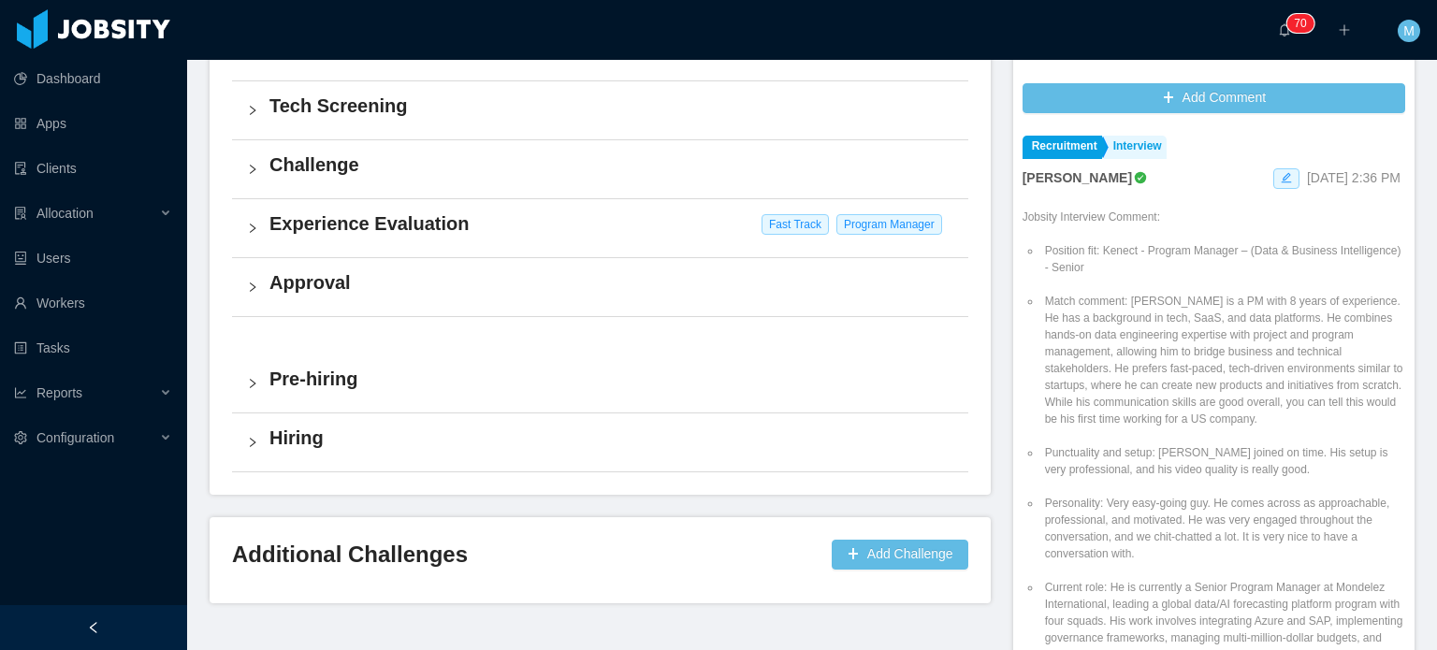
click at [581, 173] on h4 "Challenge" at bounding box center [611, 165] width 684 height 26
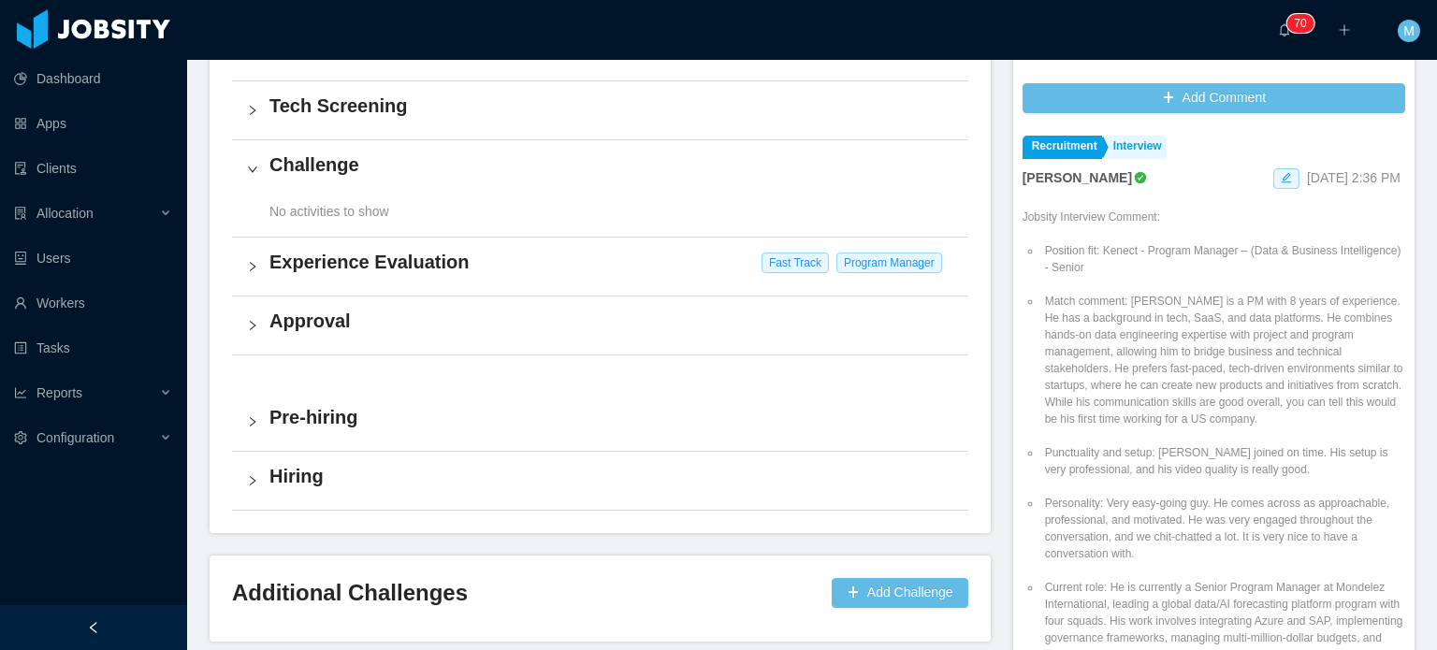
click at [581, 173] on h4 "Challenge" at bounding box center [611, 165] width 684 height 26
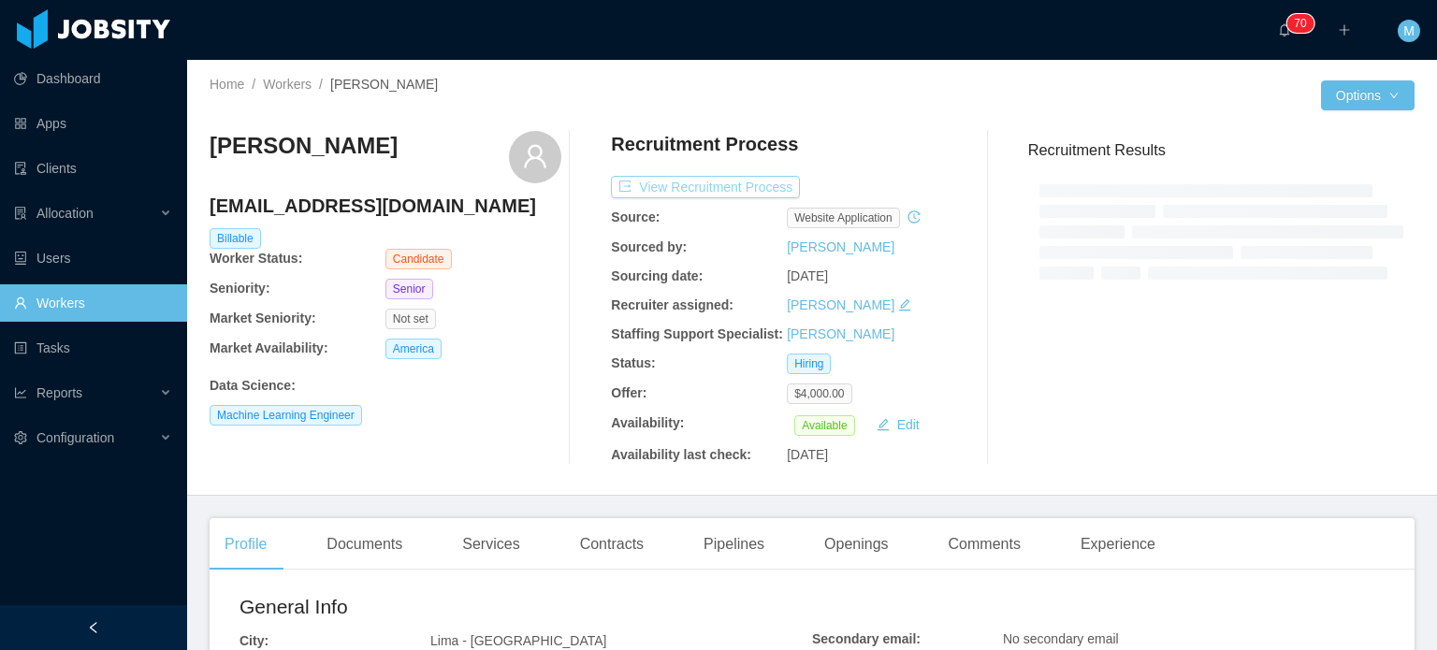
click at [690, 182] on button "View Recruitment Process" at bounding box center [705, 187] width 189 height 22
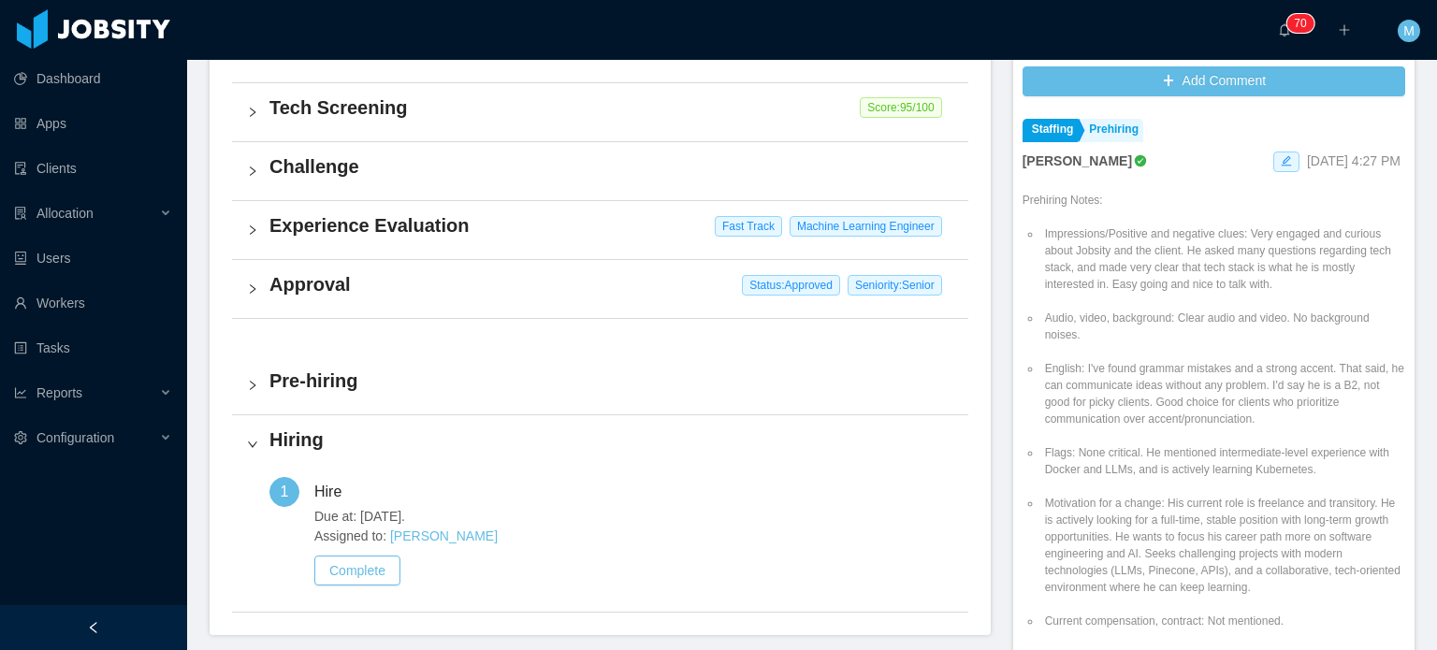
scroll to position [561, 0]
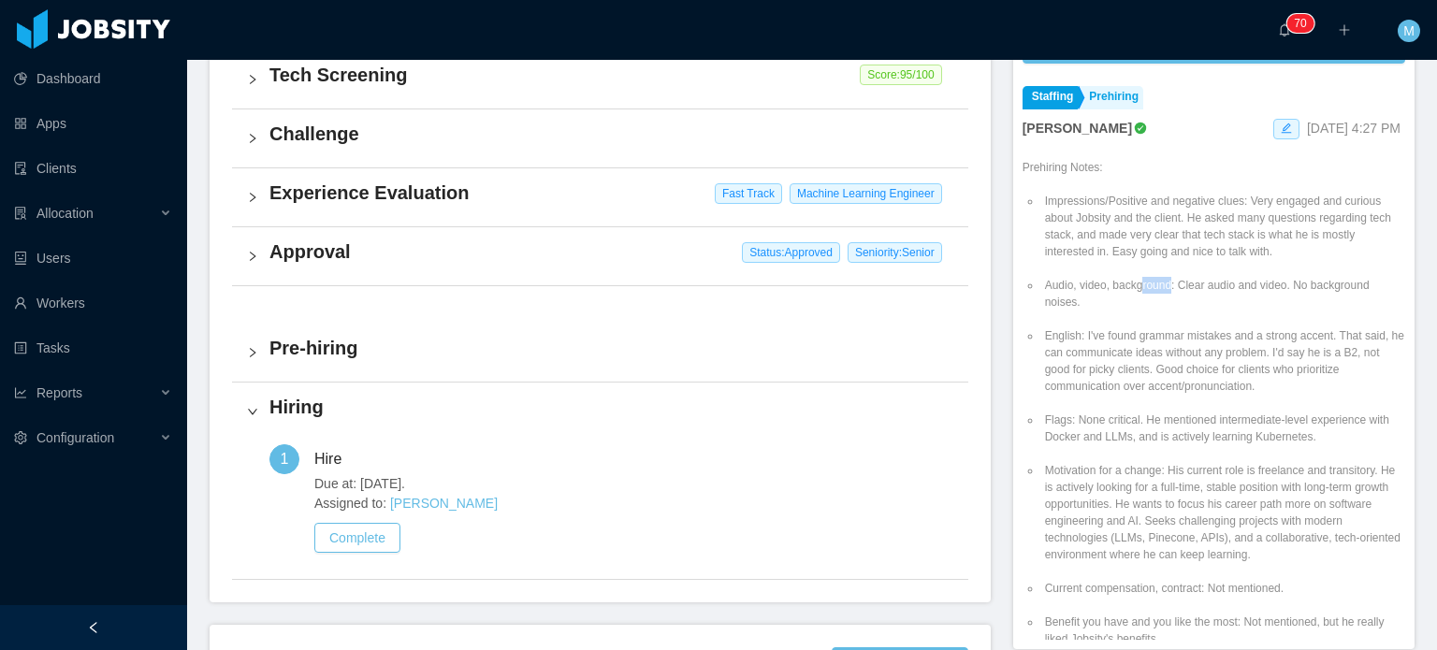
drag, startPoint x: 1133, startPoint y: 286, endPoint x: 1160, endPoint y: 286, distance: 27.1
click at [1160, 286] on li "Audio, video, background: Clear audio and video. No background noises." at bounding box center [1224, 294] width 364 height 34
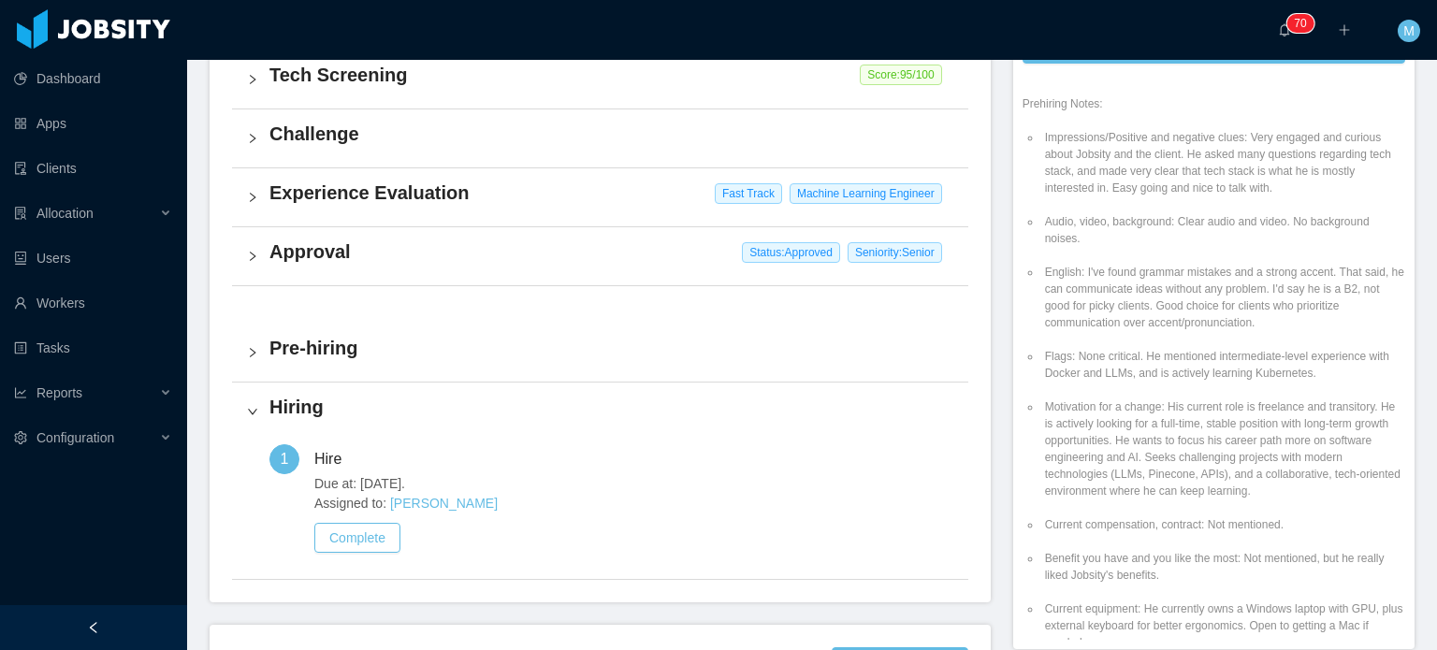
scroll to position [94, 0]
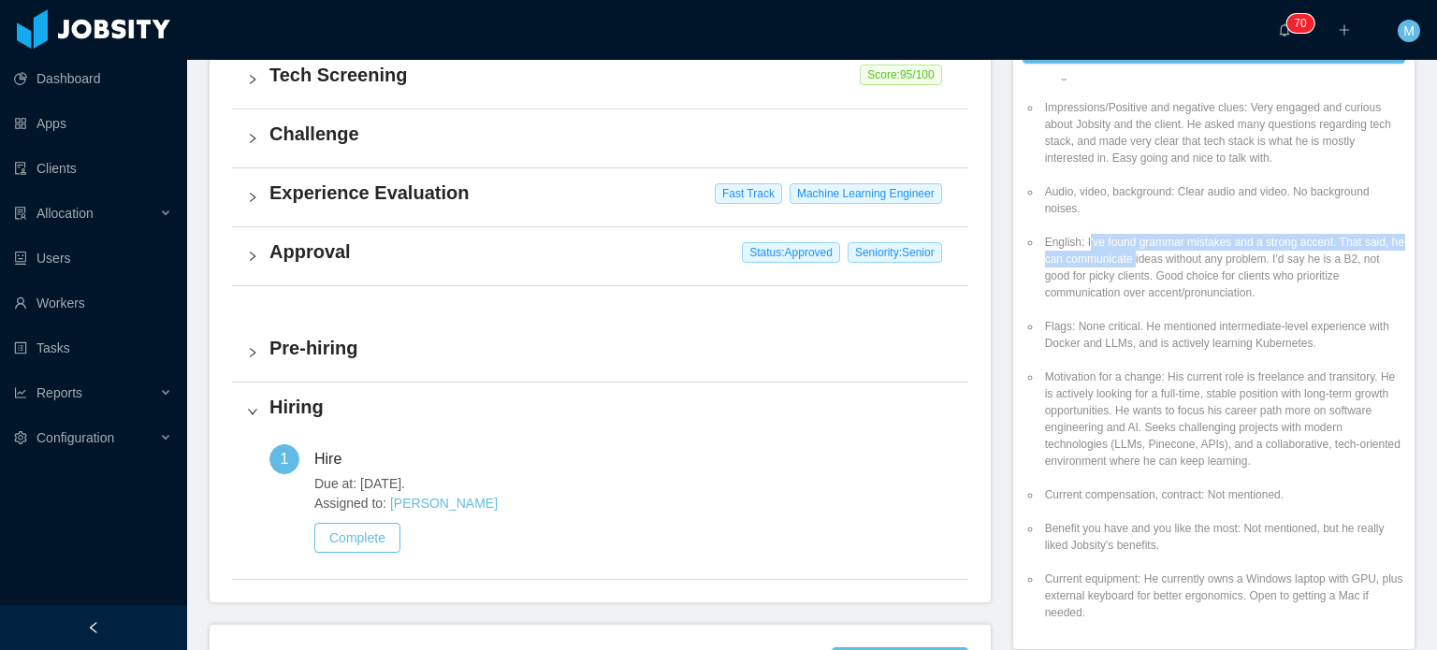
drag, startPoint x: 1078, startPoint y: 235, endPoint x: 1170, endPoint y: 267, distance: 97.1
click at [1169, 267] on li "English: I've found grammar mistakes and a strong accent. That said, he can com…" at bounding box center [1224, 267] width 364 height 67
click at [1172, 268] on li "English: I've found grammar mistakes and a strong accent. That said, he can com…" at bounding box center [1224, 267] width 364 height 67
drag, startPoint x: 1134, startPoint y: 268, endPoint x: 1191, endPoint y: 286, distance: 60.1
click at [1187, 285] on li "English: I've found grammar mistakes and a strong accent. That said, he can com…" at bounding box center [1224, 267] width 364 height 67
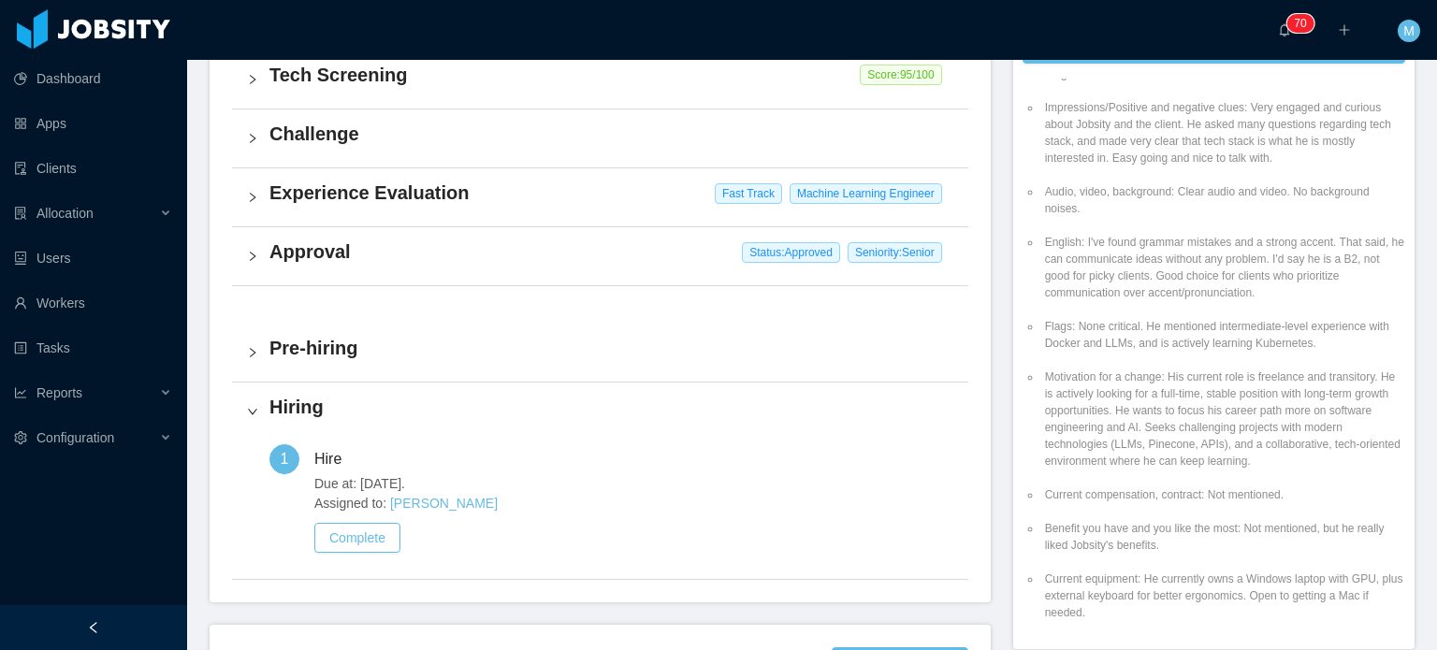
click at [1194, 287] on li "English: I've found grammar mistakes and a strong accent. That said, he can com…" at bounding box center [1224, 267] width 364 height 67
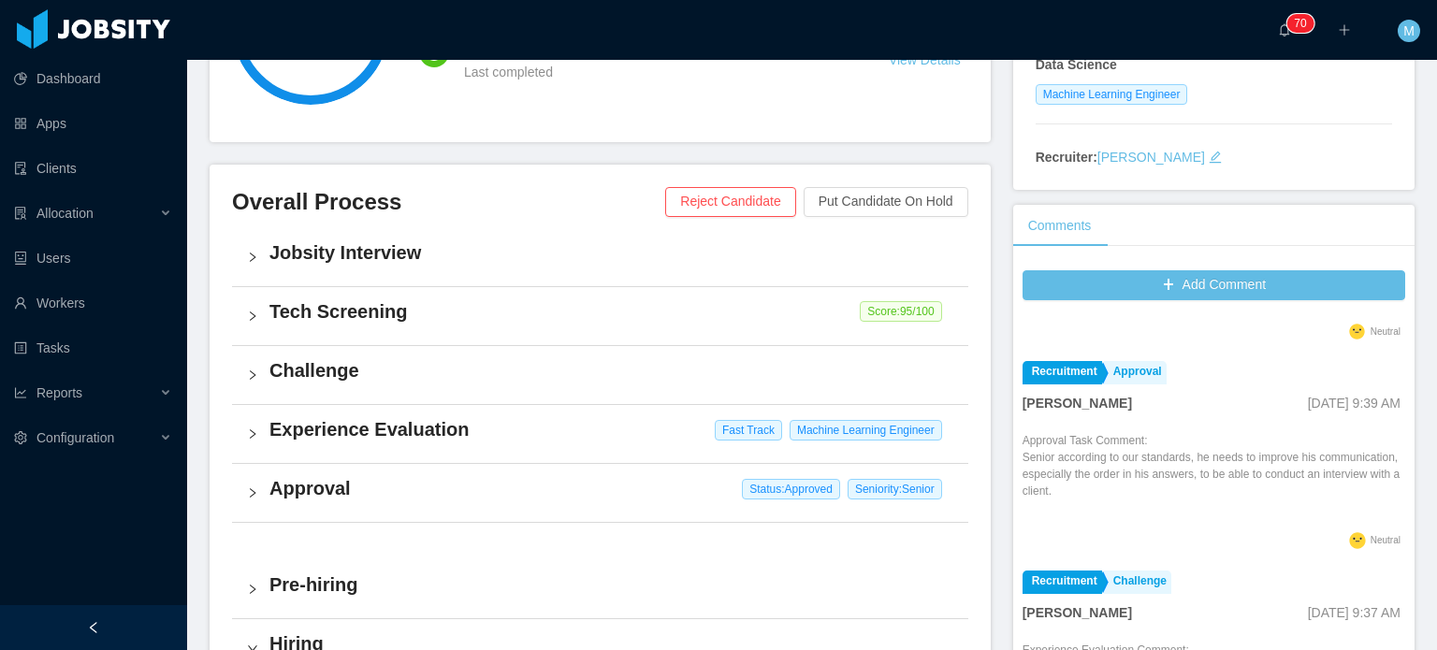
scroll to position [0, 0]
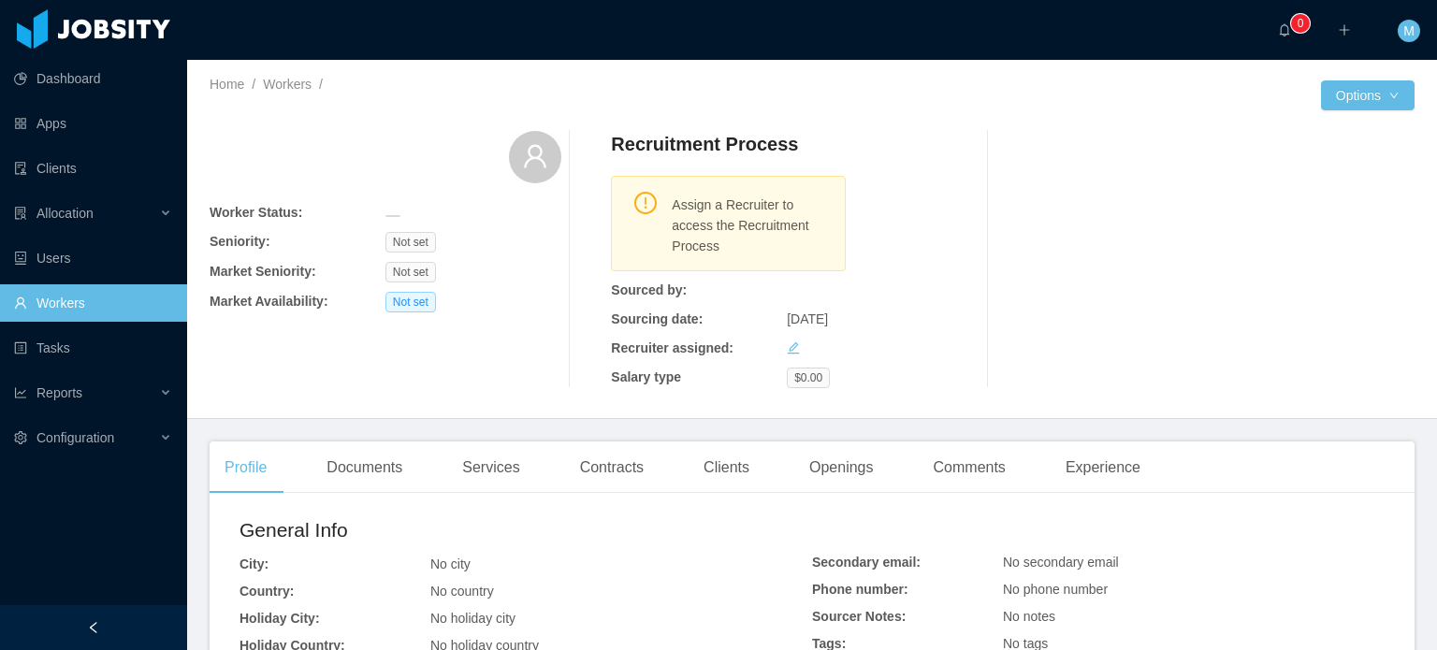
click at [1052, 388] on div "Worker Status: Seniority: Not set Market Seniority: Not set Market Availability…" at bounding box center [812, 259] width 1205 height 287
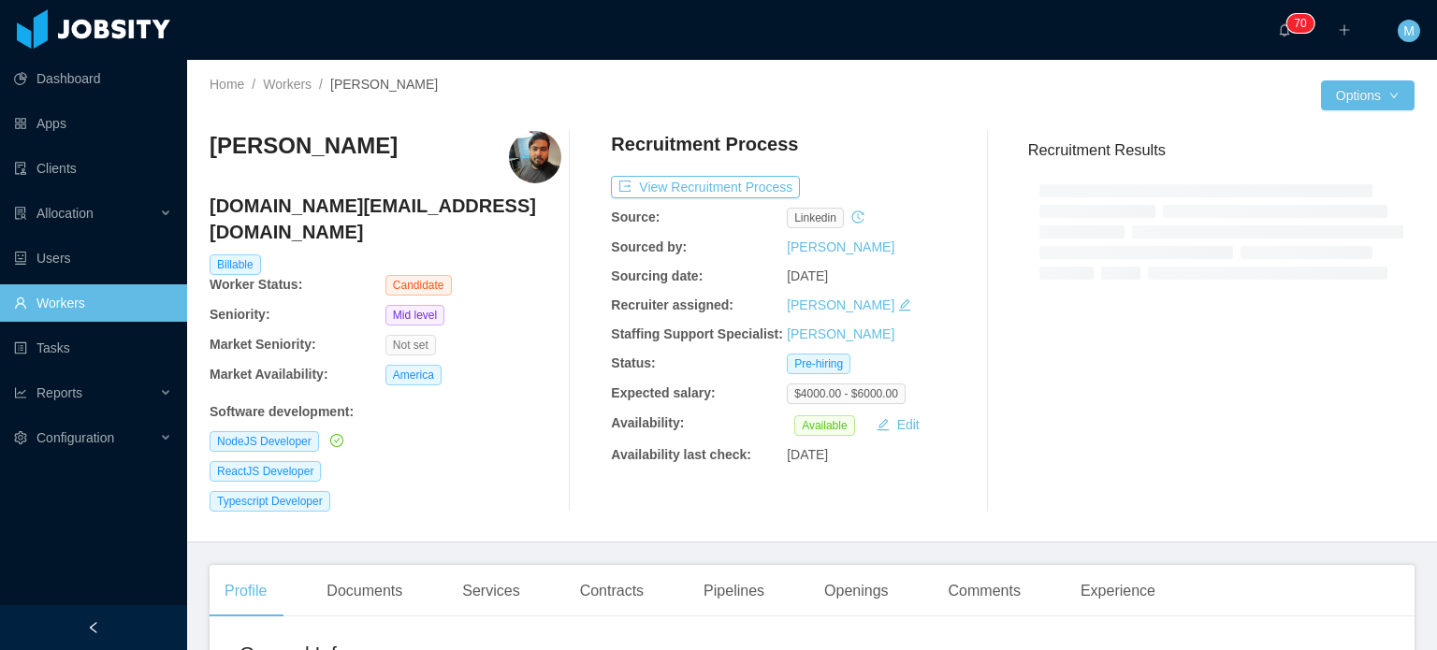
scroll to position [374, 0]
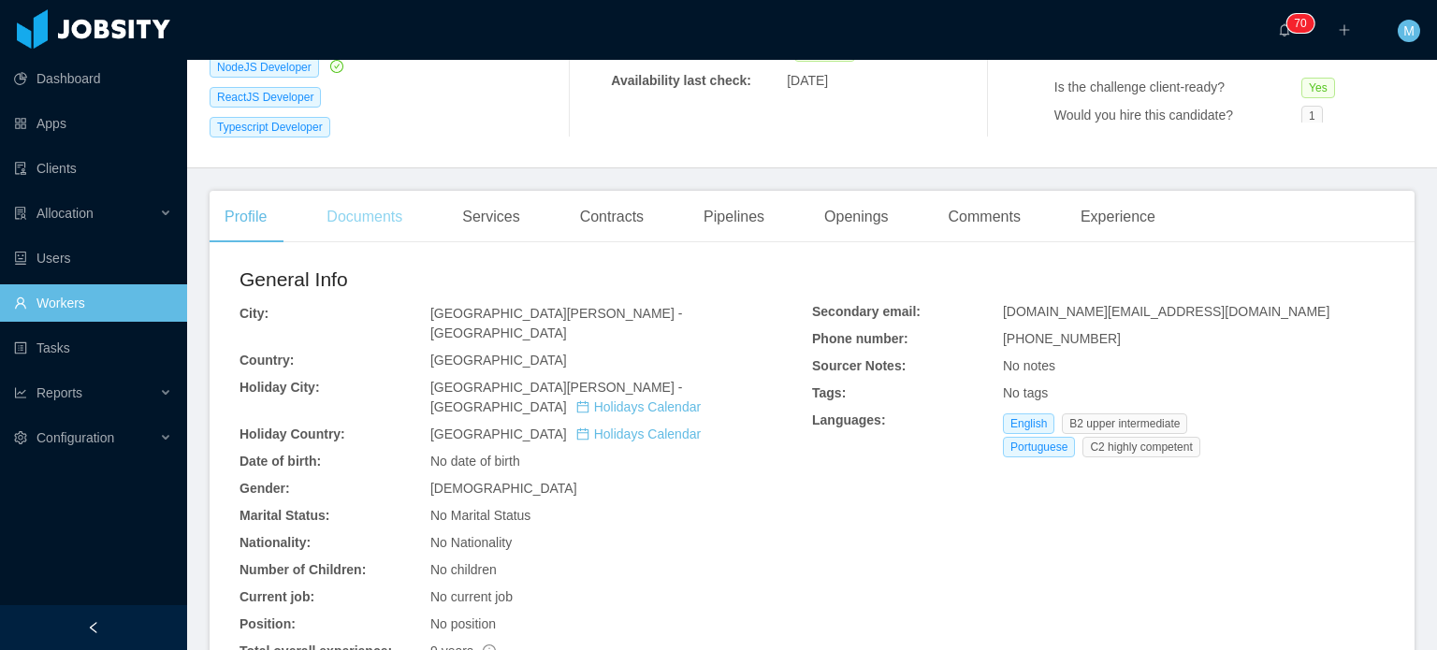
click at [383, 193] on div "Documents" at bounding box center [365, 217] width 106 height 52
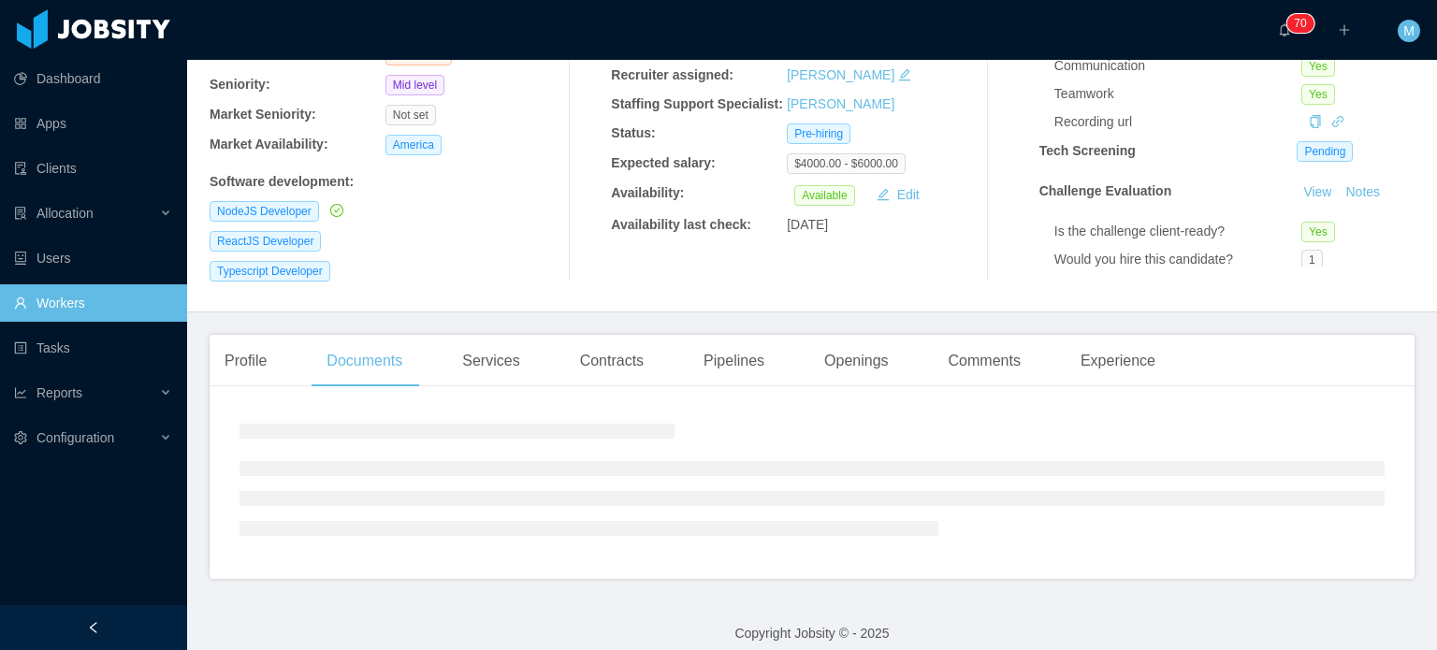
scroll to position [307, 0]
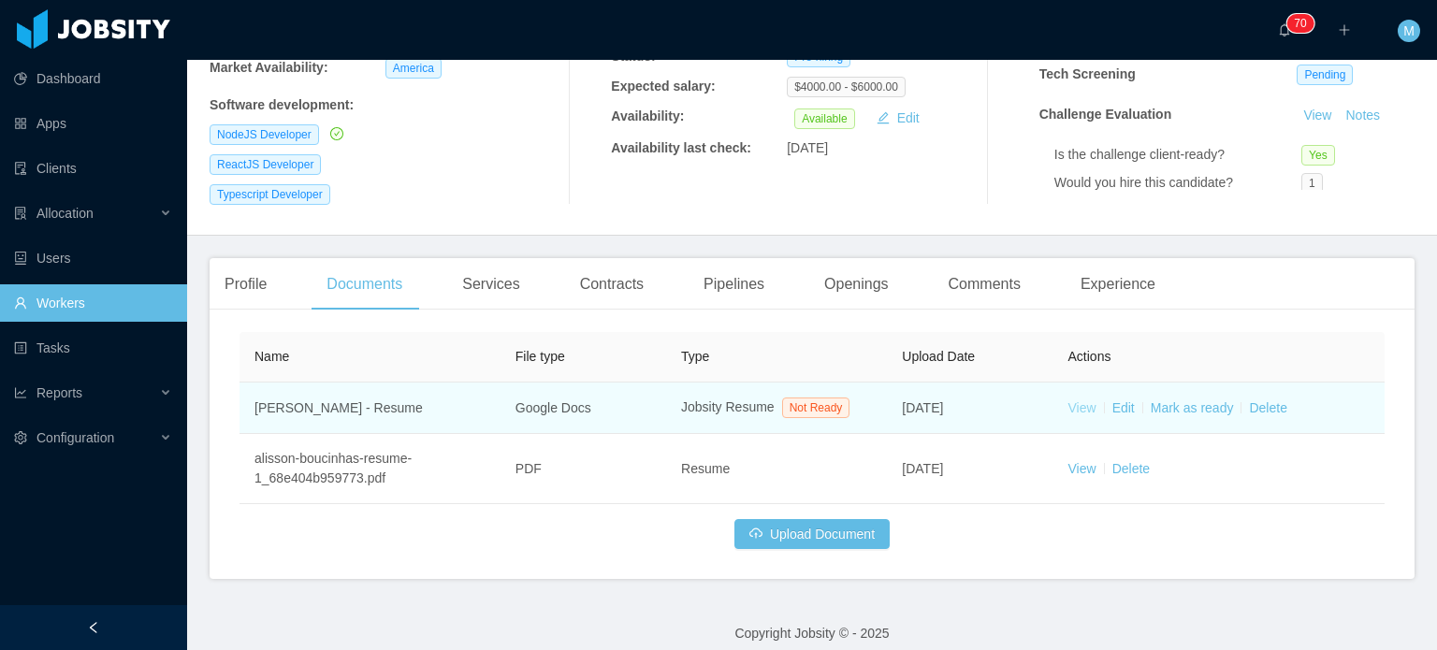
click at [1069, 401] on link "View" at bounding box center [1083, 408] width 28 height 15
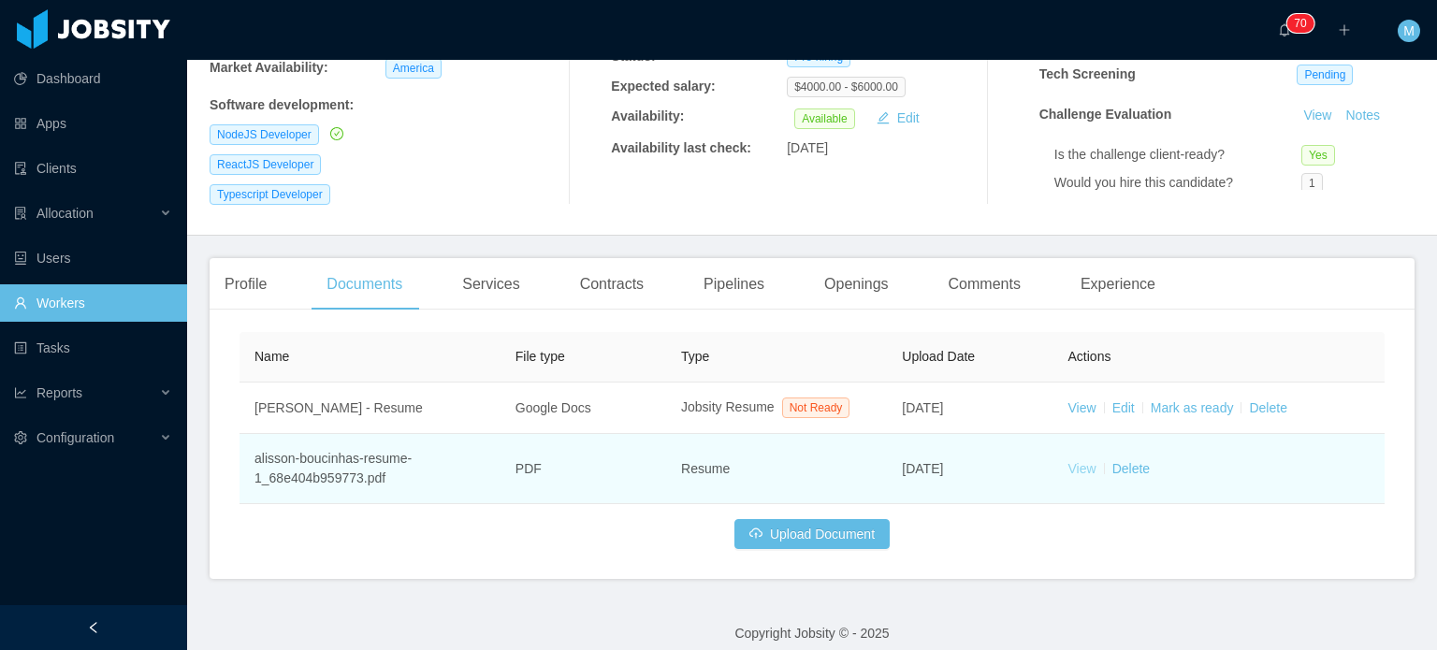
click at [1074, 461] on link "View" at bounding box center [1083, 468] width 28 height 15
click at [1071, 461] on link "View" at bounding box center [1083, 468] width 28 height 15
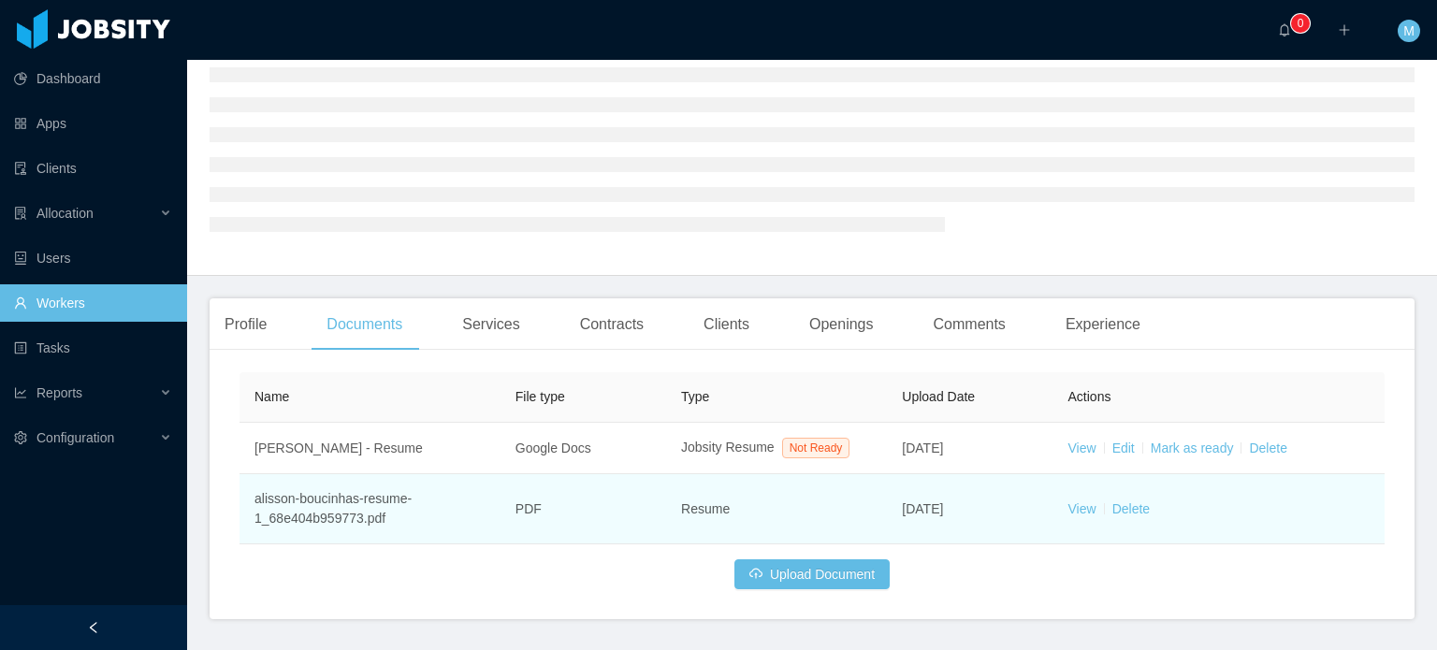
scroll to position [171, 0]
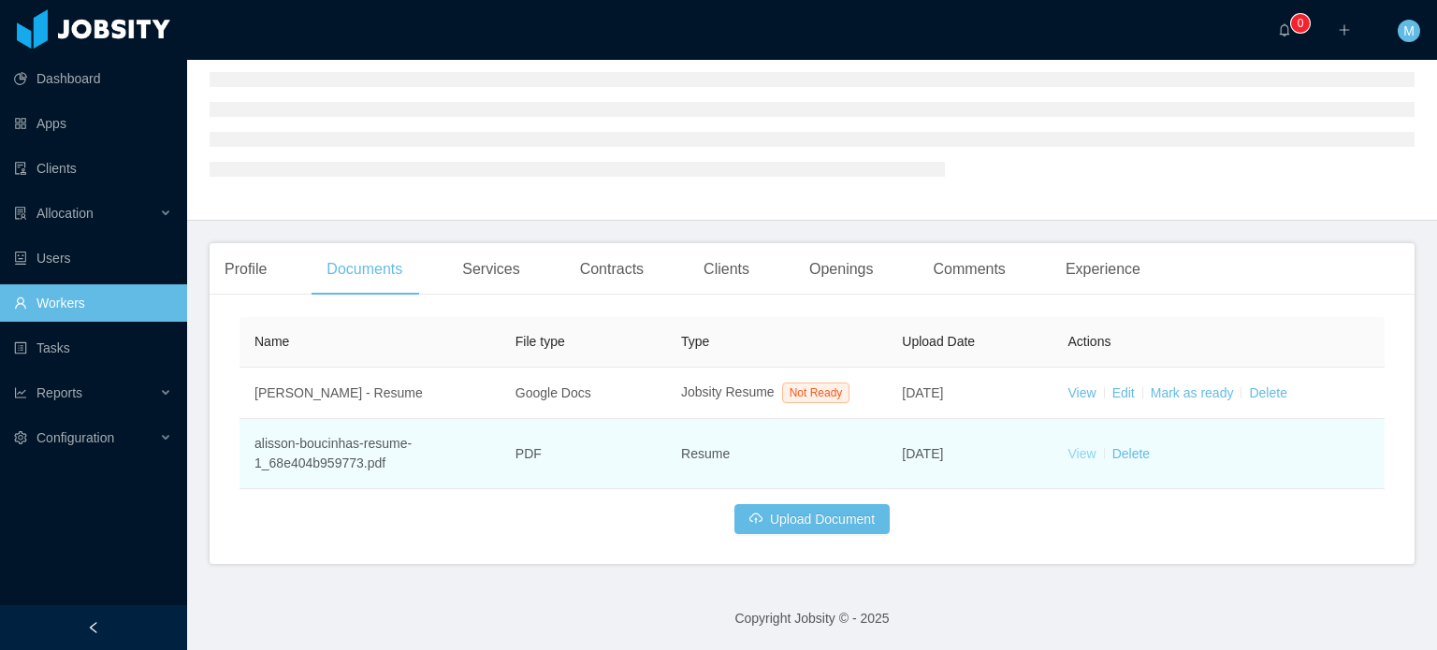
click at [1069, 446] on link "View" at bounding box center [1083, 453] width 28 height 15
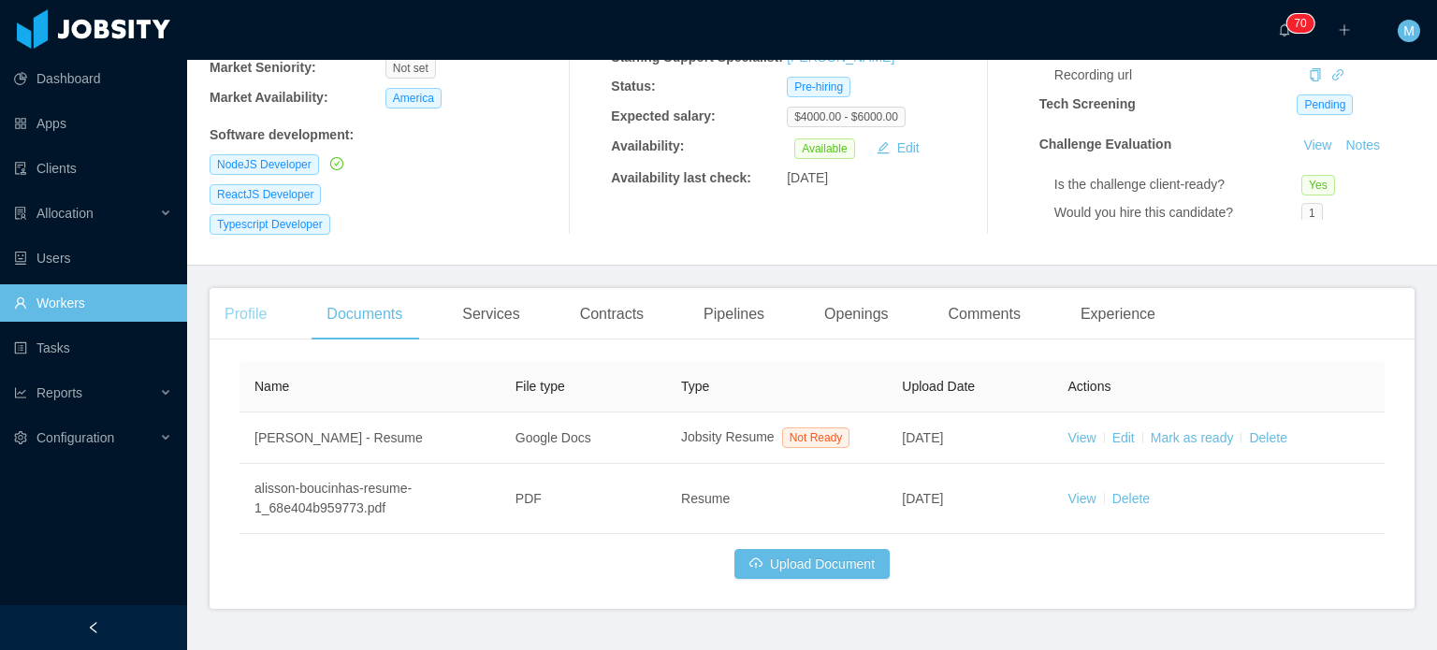
scroll to position [281, 0]
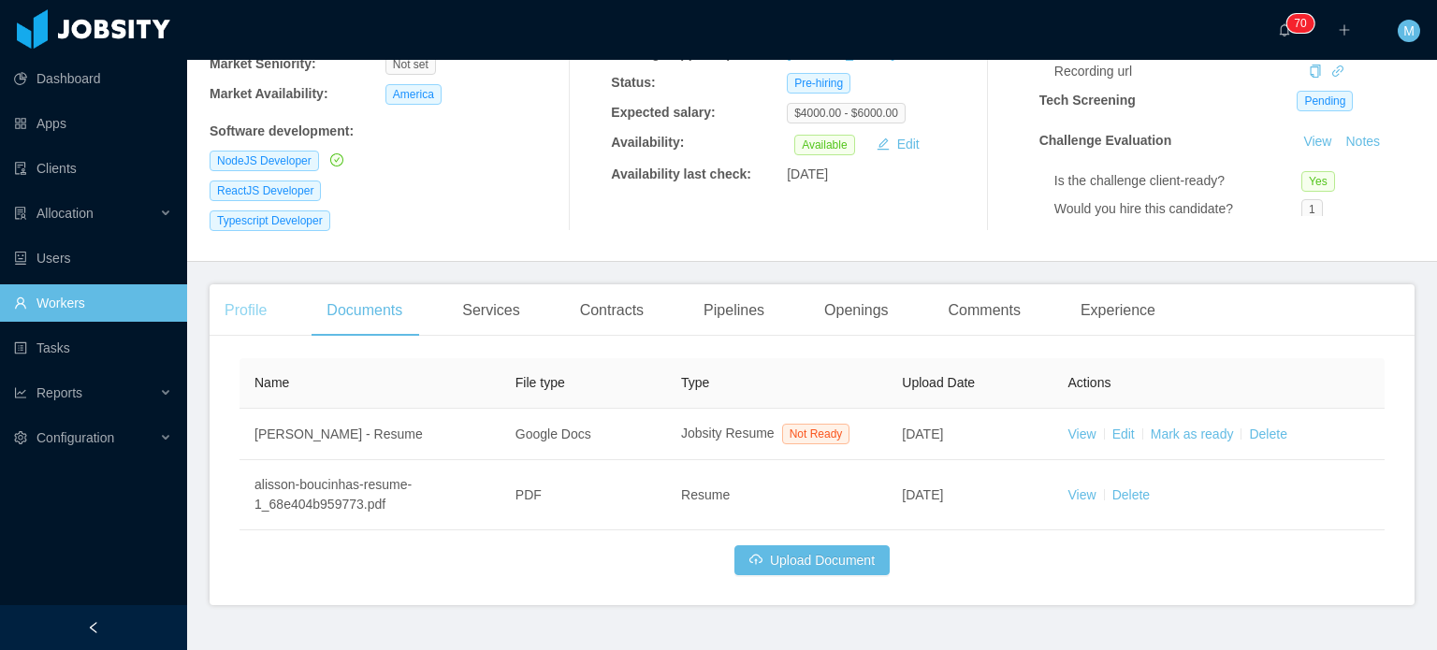
click at [262, 284] on div "Profile" at bounding box center [246, 310] width 72 height 52
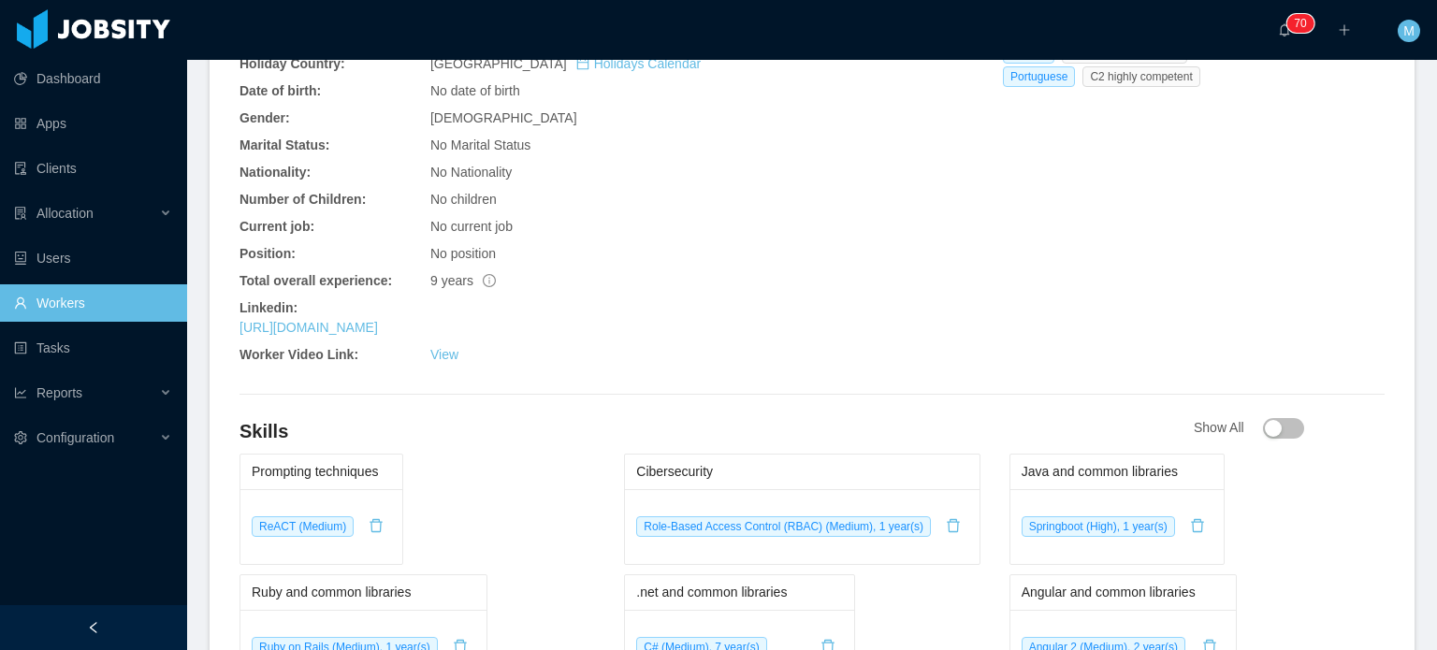
scroll to position [749, 0]
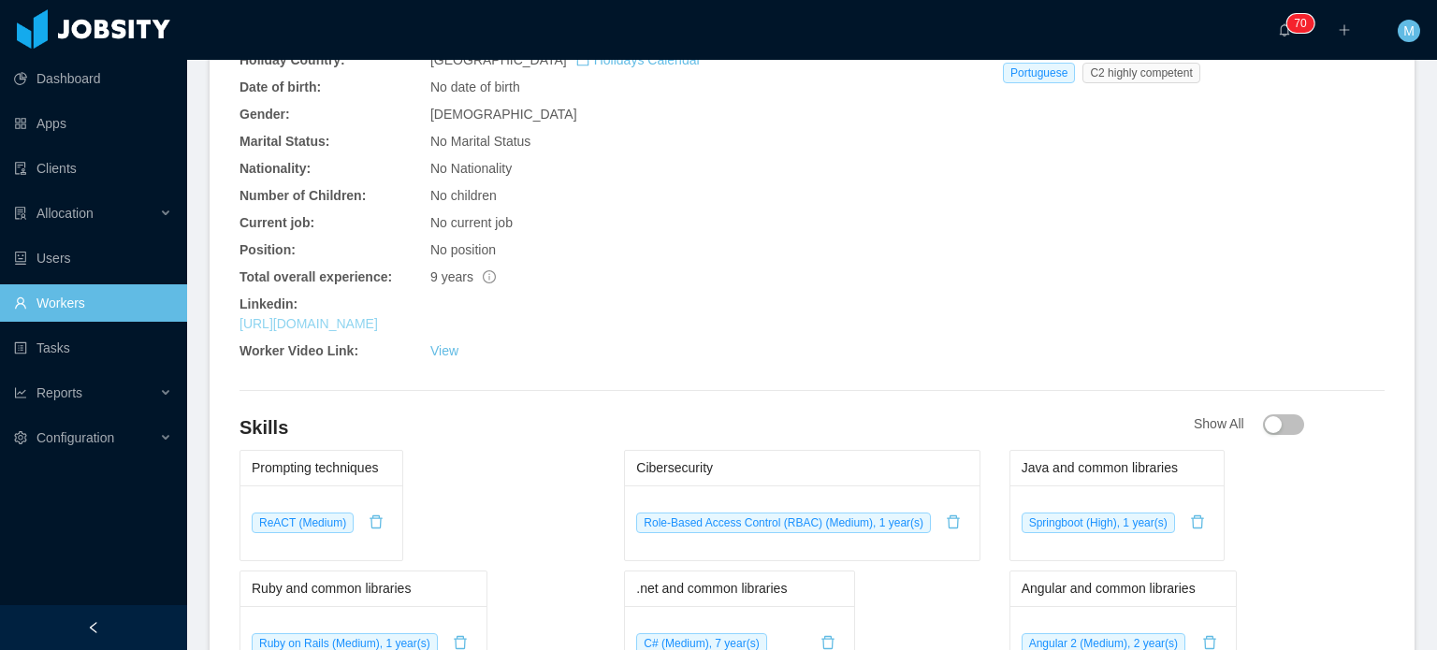
click at [378, 316] on link "[URL][DOMAIN_NAME]" at bounding box center [309, 323] width 138 height 15
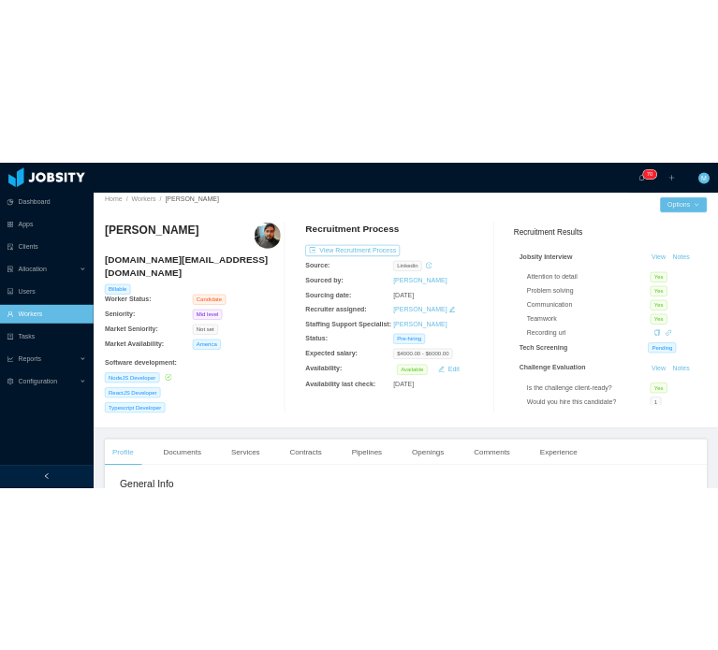
scroll to position [0, 0]
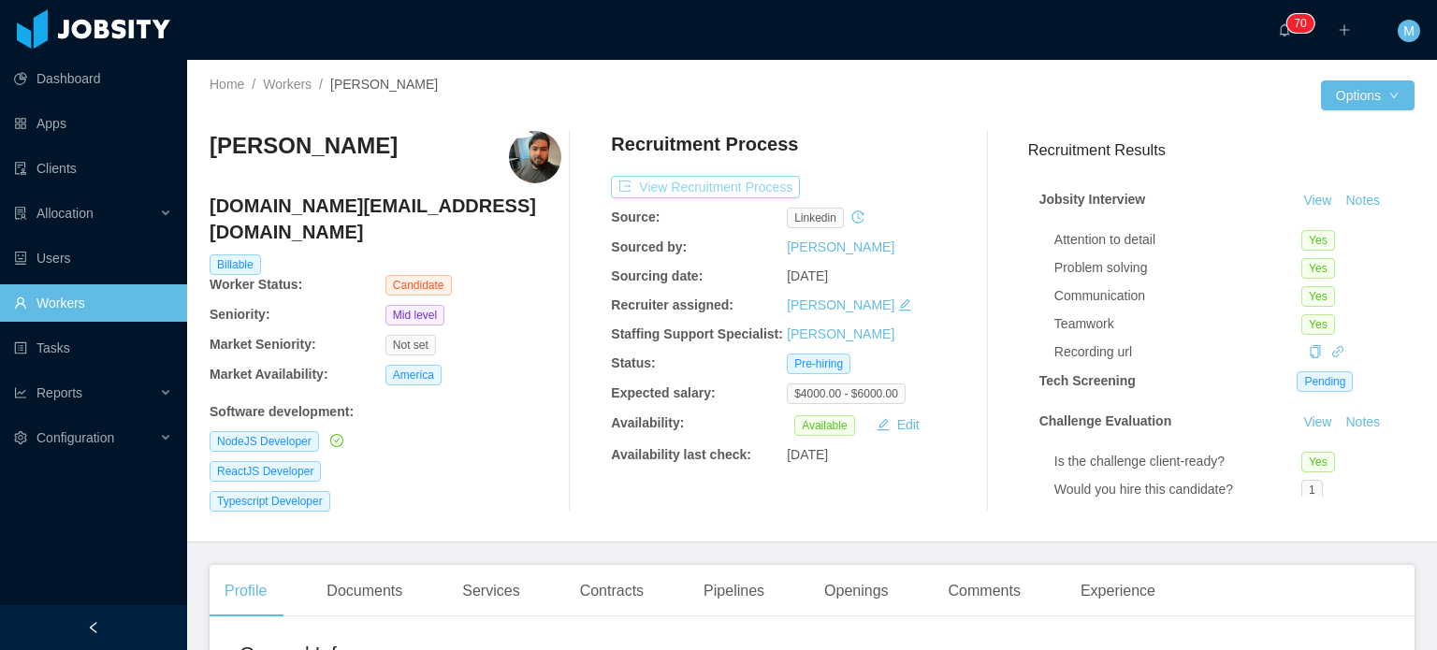
click at [711, 179] on button "View Recruitment Process" at bounding box center [705, 187] width 189 height 22
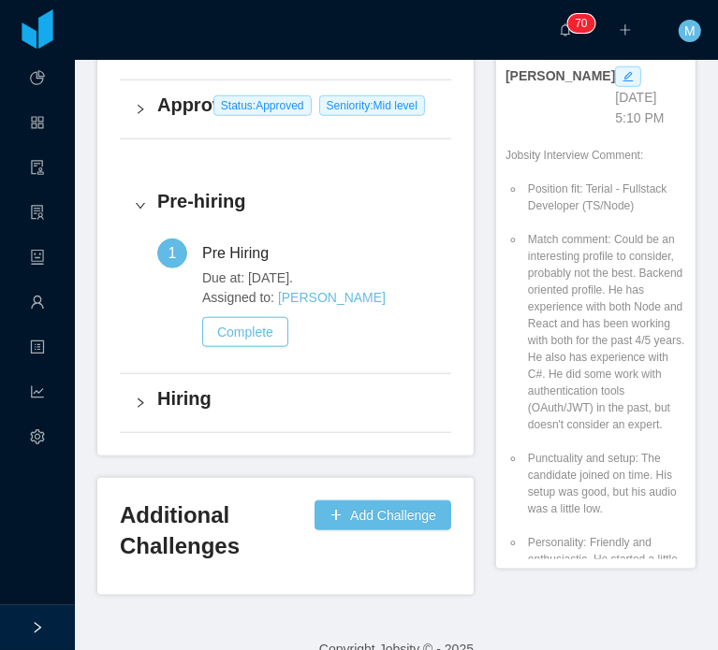
scroll to position [187, 0]
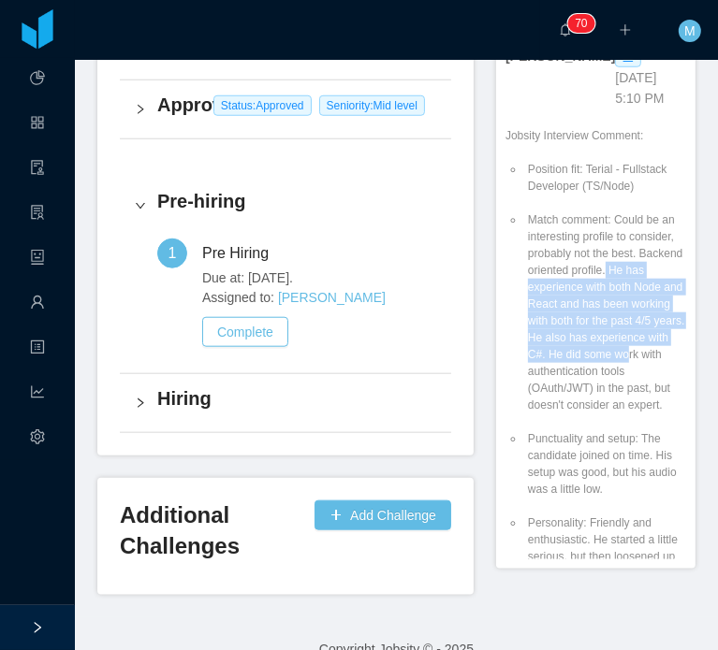
drag, startPoint x: 552, startPoint y: 274, endPoint x: 617, endPoint y: 366, distance: 112.2
click at [617, 366] on li "Match comment: Could be an interesting profile to consider, probably not the be…" at bounding box center [605, 312] width 162 height 202
drag, startPoint x: 581, startPoint y: 279, endPoint x: 618, endPoint y: 382, distance: 109.2
click at [618, 381] on li "Match comment: Could be an interesting profile to consider, probably not the be…" at bounding box center [605, 312] width 162 height 202
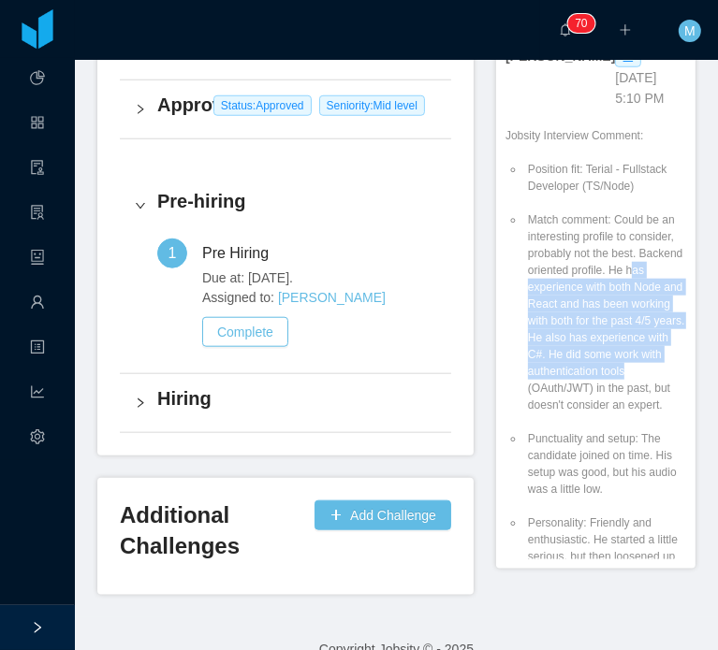
click at [618, 382] on li "Match comment: Could be an interesting profile to consider, probably not the be…" at bounding box center [605, 312] width 162 height 202
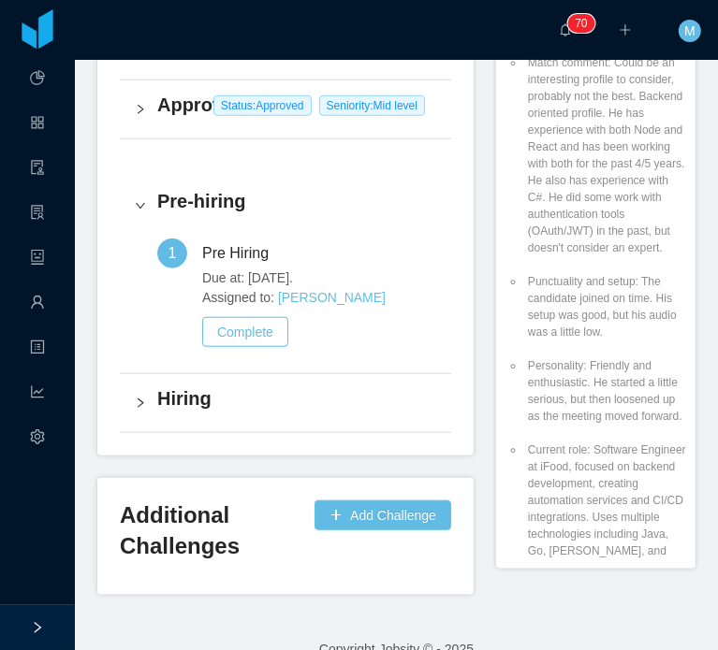
scroll to position [374, 0]
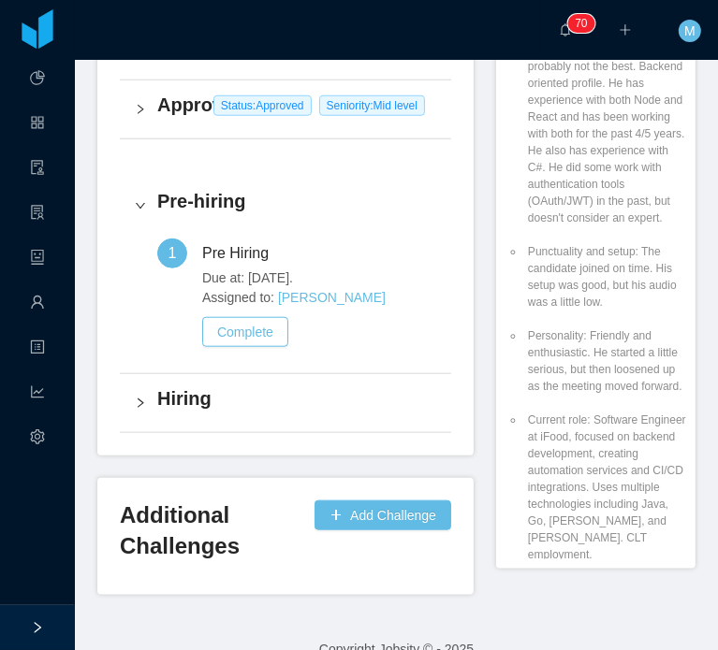
click at [550, 276] on li "Punctuality and setup: The candidate joined on time. His setup was good, but hi…" at bounding box center [605, 276] width 162 height 67
click at [569, 280] on li "Punctuality and setup: The candidate joined on time. His setup was good, but hi…" at bounding box center [605, 276] width 162 height 67
click at [207, 618] on footer "Copyright Jobsity © - 2025" at bounding box center [396, 650] width 643 height 65
